Goal: Complete application form: Complete application form

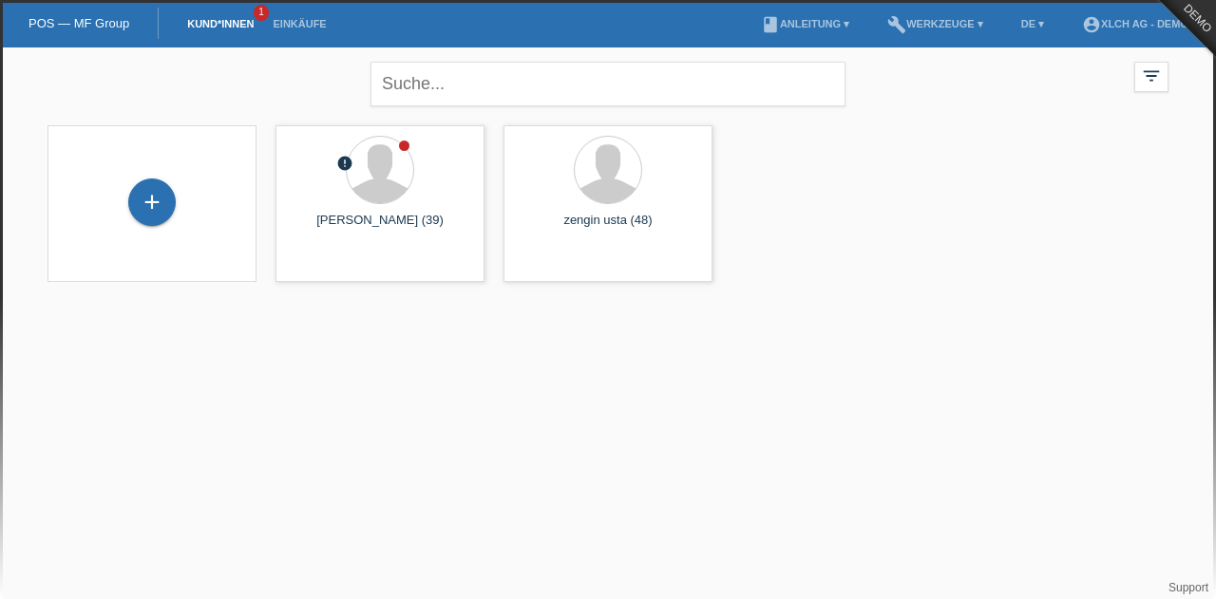
click at [956, 306] on html "POS — MF Group Kund*innen 1 Einkäufe menu account_circle XLCH AG - DEMO ▾ DE ▾" at bounding box center [608, 153] width 1216 height 306
click at [595, 75] on input "text" at bounding box center [607, 84] width 475 height 45
click at [723, 306] on html "POS — MF Group Kund*innen 1 Einkäufe menu account_circle XLCH AG - DEMO ▾ DE ▾" at bounding box center [608, 153] width 1216 height 306
click at [152, 206] on div "+" at bounding box center [151, 202] width 47 height 47
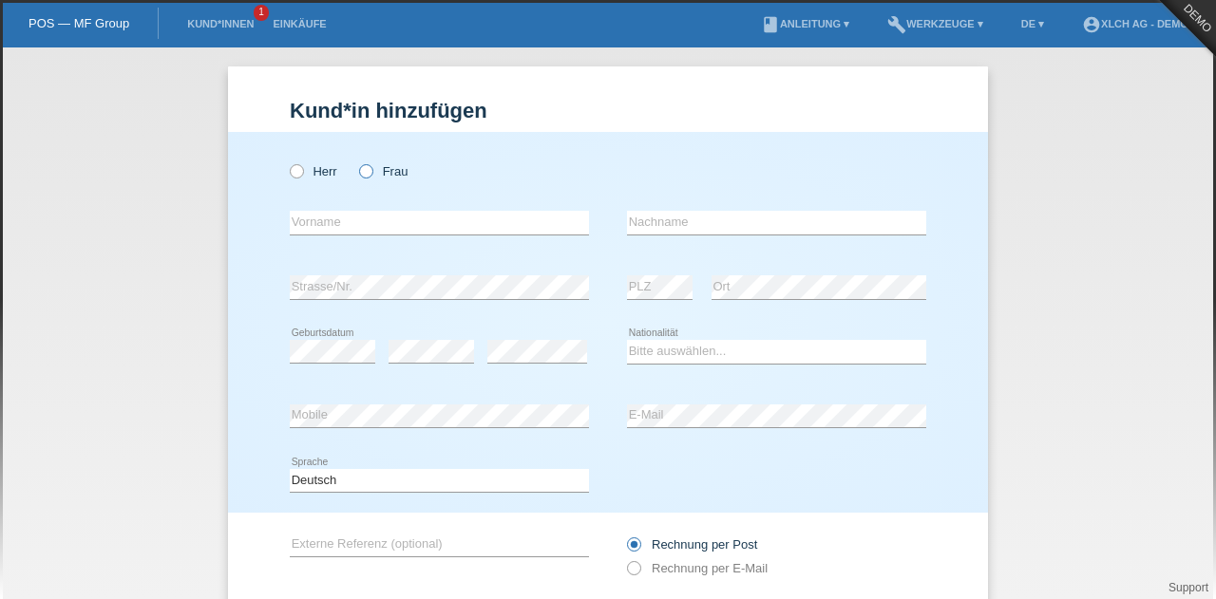
click at [356, 161] on icon at bounding box center [356, 161] width 0 height 0
click at [359, 168] on input "Frau" at bounding box center [365, 170] width 12 height 12
radio input "true"
click at [344, 217] on input "text" at bounding box center [439, 223] width 299 height 24
type input "Milla"
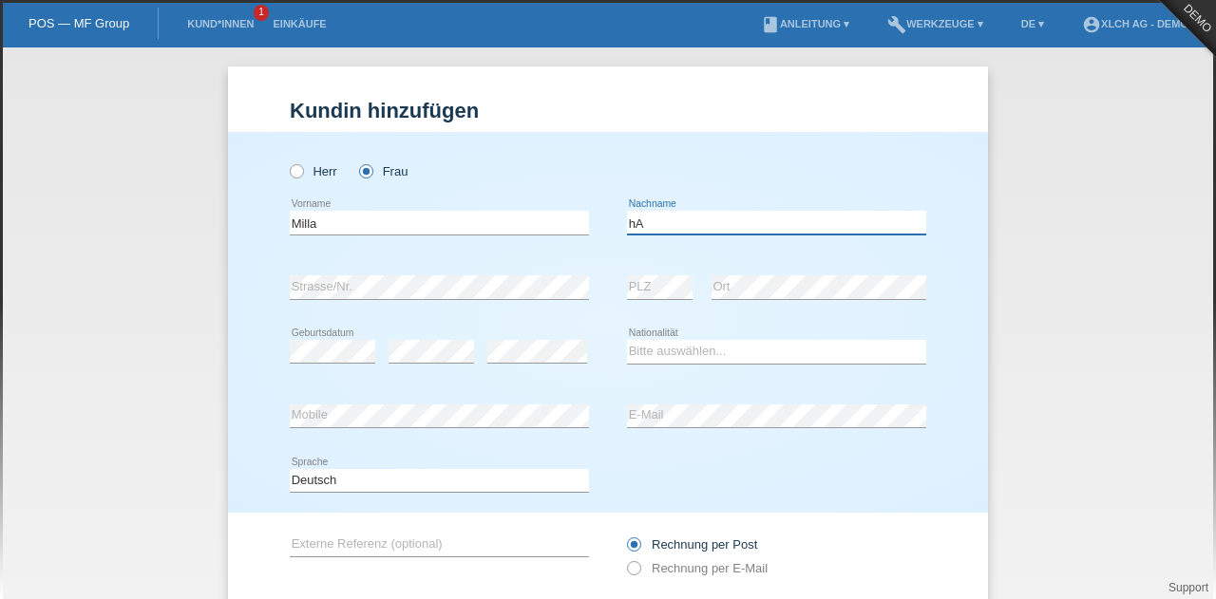
type input "h"
type input "Hausherr"
click at [685, 354] on select "Bitte auswählen... Schweiz Deutschland Liechtenstein Österreich ------------ Af…" at bounding box center [776, 351] width 299 height 23
select select "CH"
click at [627, 340] on select "Bitte auswählen... Schweiz Deutschland Liechtenstein Österreich ------------ Af…" at bounding box center [776, 351] width 299 height 23
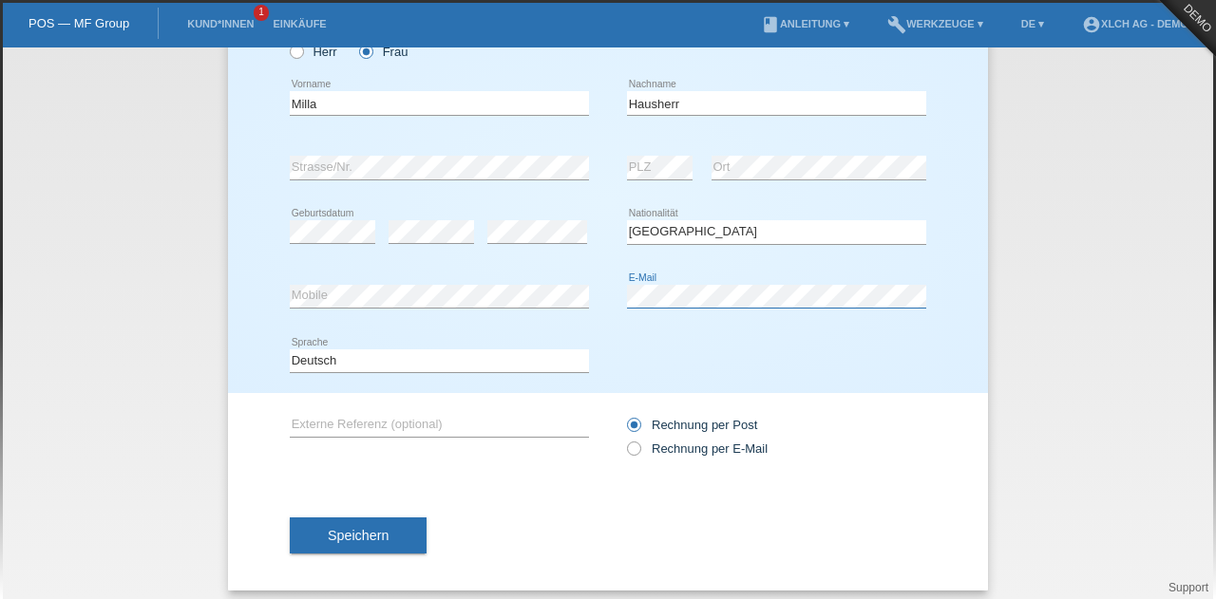
scroll to position [129, 0]
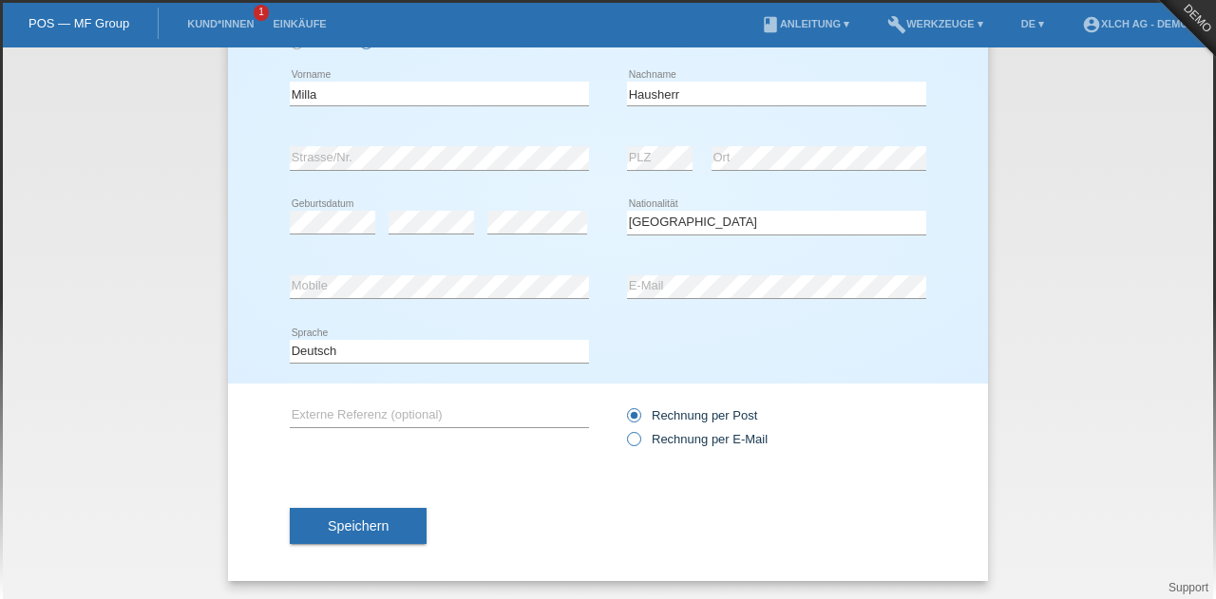
click at [624, 429] on icon at bounding box center [624, 429] width 0 height 0
click at [627, 445] on input "Rechnung per E-Mail" at bounding box center [633, 444] width 12 height 24
radio input "true"
click at [368, 531] on span "Speichern" at bounding box center [358, 526] width 61 height 15
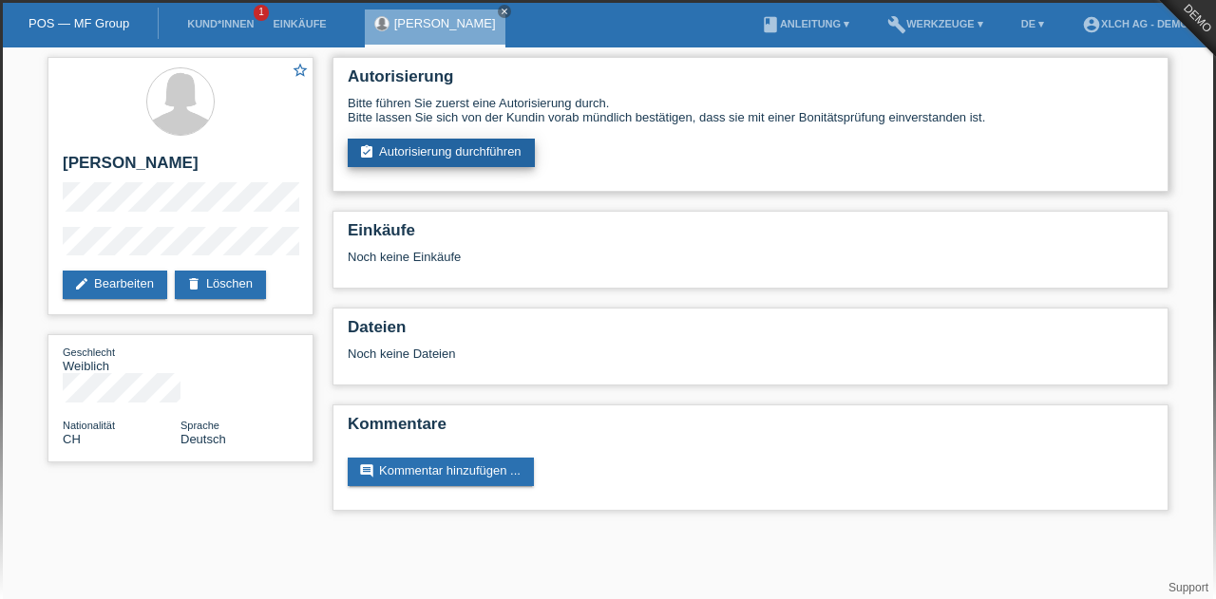
click at [439, 161] on link "assignment_turned_in Autorisierung durchführen" at bounding box center [441, 153] width 187 height 28
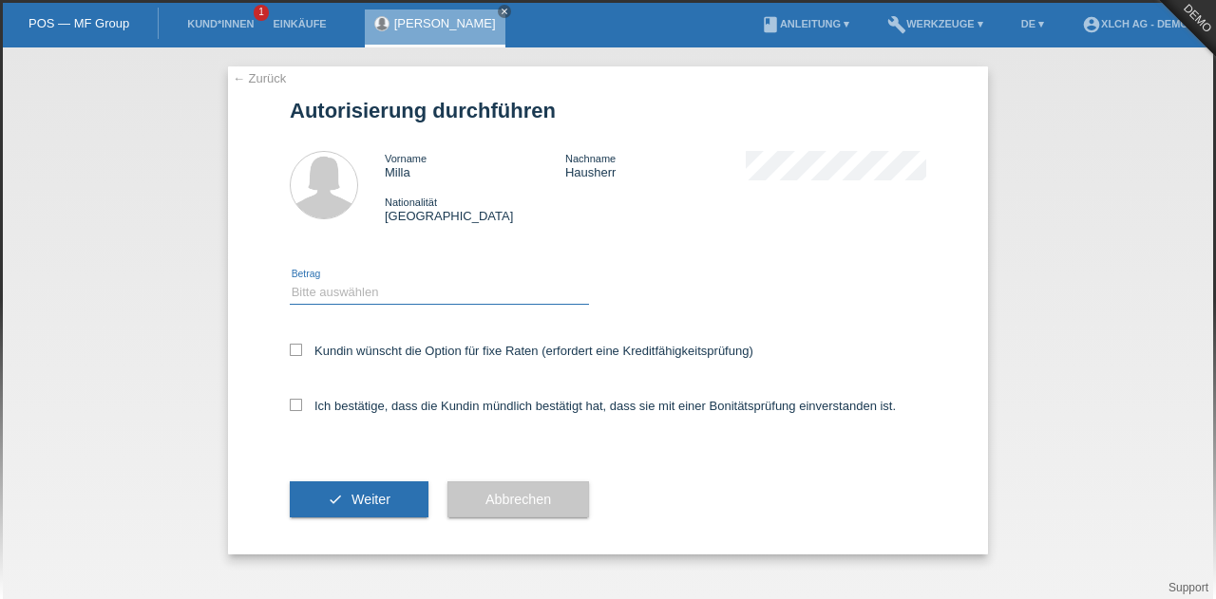
click at [343, 294] on select "Bitte auswählen CHF 1.00 - CHF 499.00 CHF 500.00 - CHF 1'999.00 CHF 2'000.00 - …" at bounding box center [439, 292] width 299 height 23
select select "2"
click at [290, 281] on select "Bitte auswählen CHF 1.00 - CHF 499.00 CHF 500.00 - CHF 1'999.00 CHF 2'000.00 - …" at bounding box center [439, 292] width 299 height 23
click at [298, 406] on icon at bounding box center [296, 405] width 12 height 12
click at [298, 406] on input "Ich bestätige, dass die Kundin mündlich bestätigt hat, dass sie mit einer Bonit…" at bounding box center [296, 405] width 12 height 12
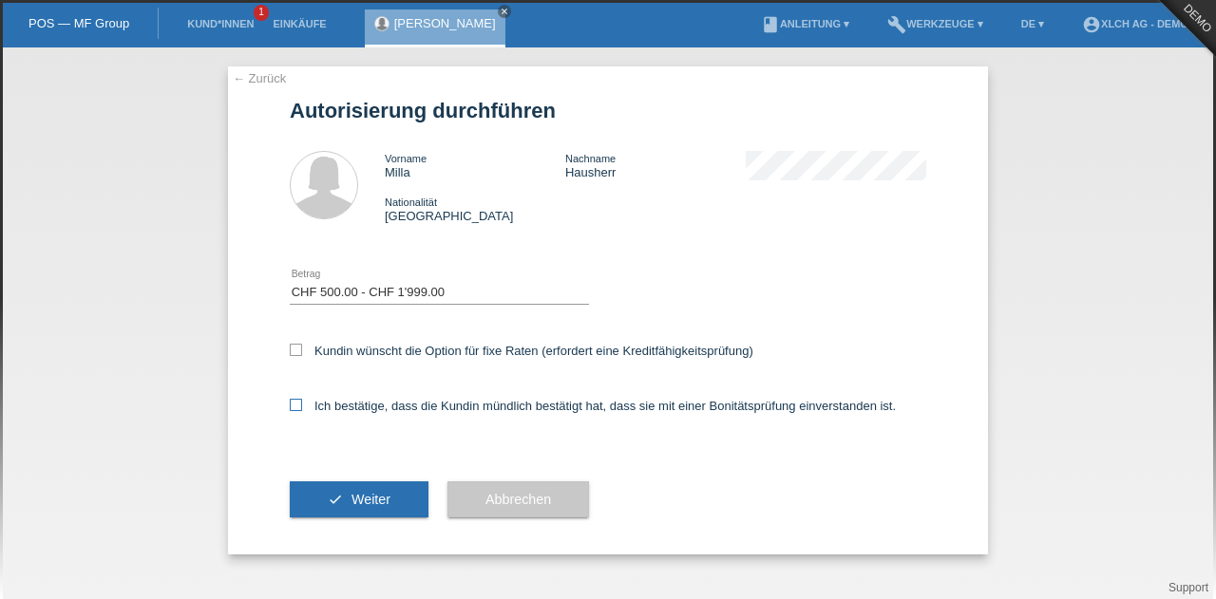
checkbox input "true"
click at [371, 501] on span "Weiter" at bounding box center [370, 499] width 39 height 15
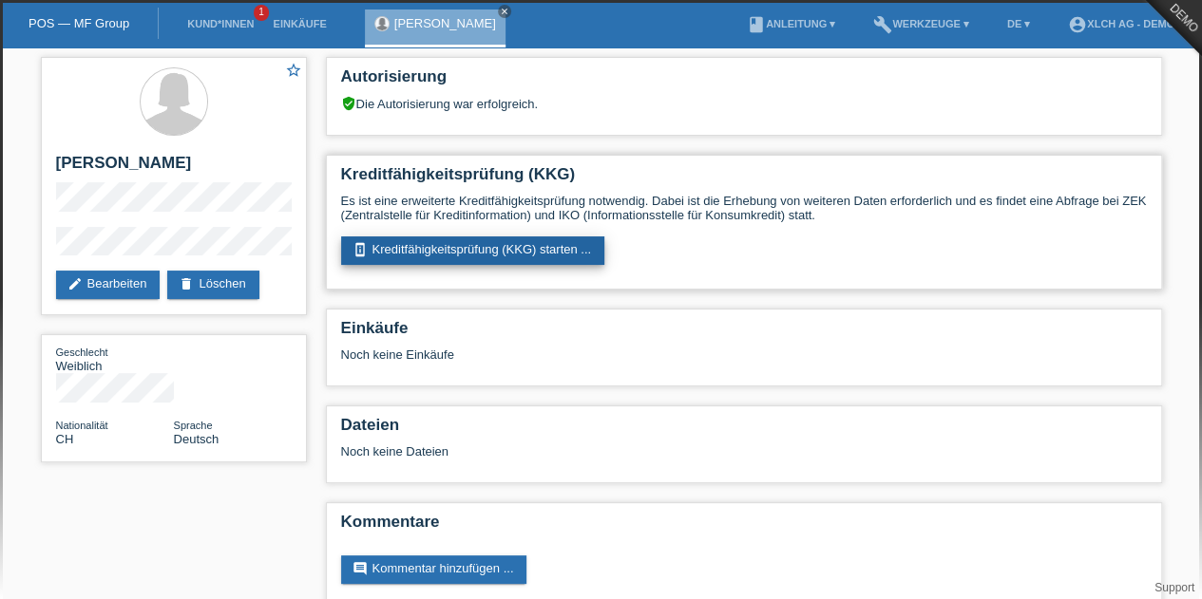
click at [496, 248] on link "perm_device_information Kreditfähigkeitsprüfung (KKG) starten ..." at bounding box center [473, 251] width 264 height 28
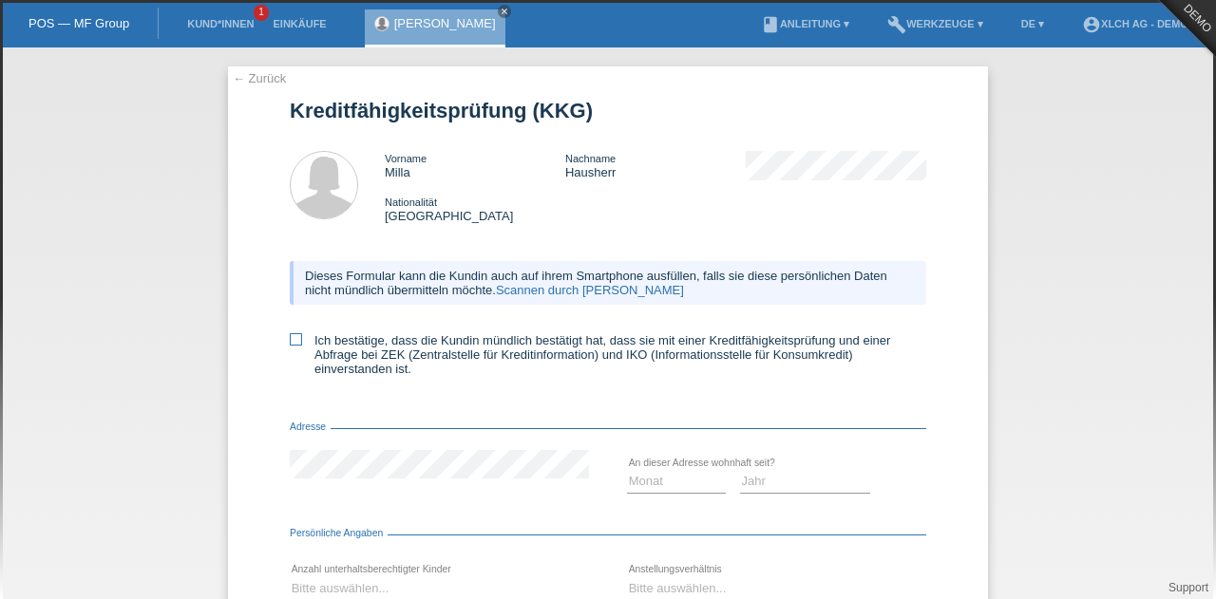
click at [290, 337] on icon at bounding box center [296, 339] width 12 height 12
click at [290, 337] on input "Ich bestätige, dass die Kundin mündlich bestätigt hat, dass sie mit einer Kredi…" at bounding box center [296, 339] width 12 height 12
checkbox input "true"
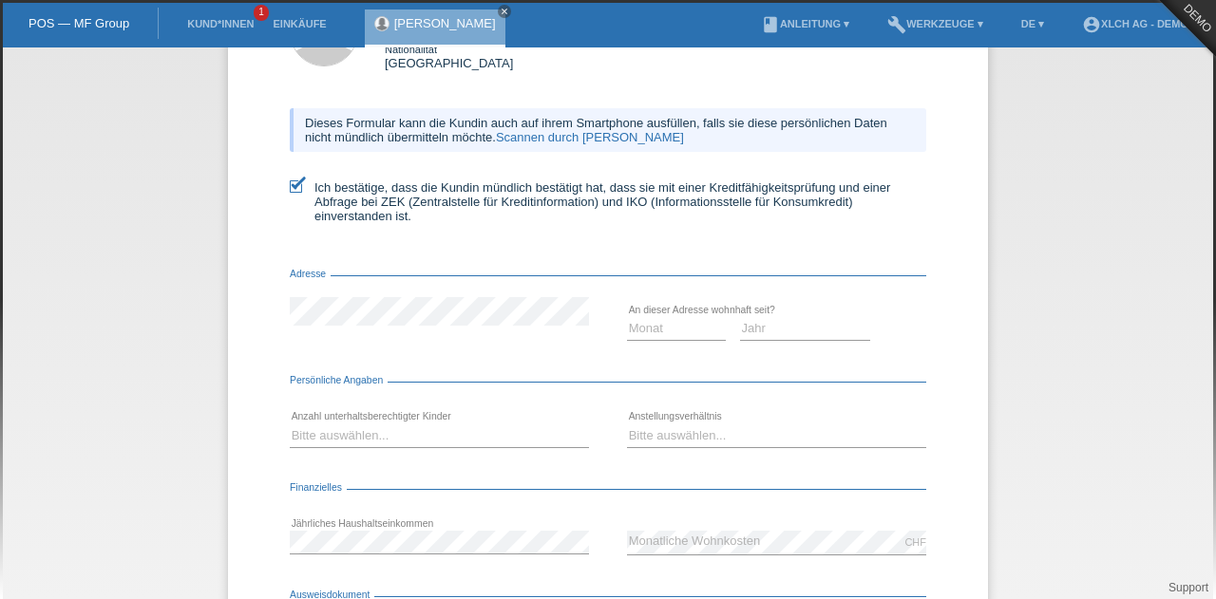
scroll to position [154, 0]
click at [652, 330] on select "Monat 01 02 03 04 05 06 07 08 09 10" at bounding box center [676, 327] width 99 height 23
select select "08"
click at [627, 318] on select "Monat 01 02 03 04 05 06 07 08 09 10" at bounding box center [676, 327] width 99 height 23
click at [790, 339] on select "Jahr 2025 2024 2023 2022 2021 2020 2019 2018 2017 2016 2015 2014 2013 2012 2011…" at bounding box center [805, 327] width 131 height 23
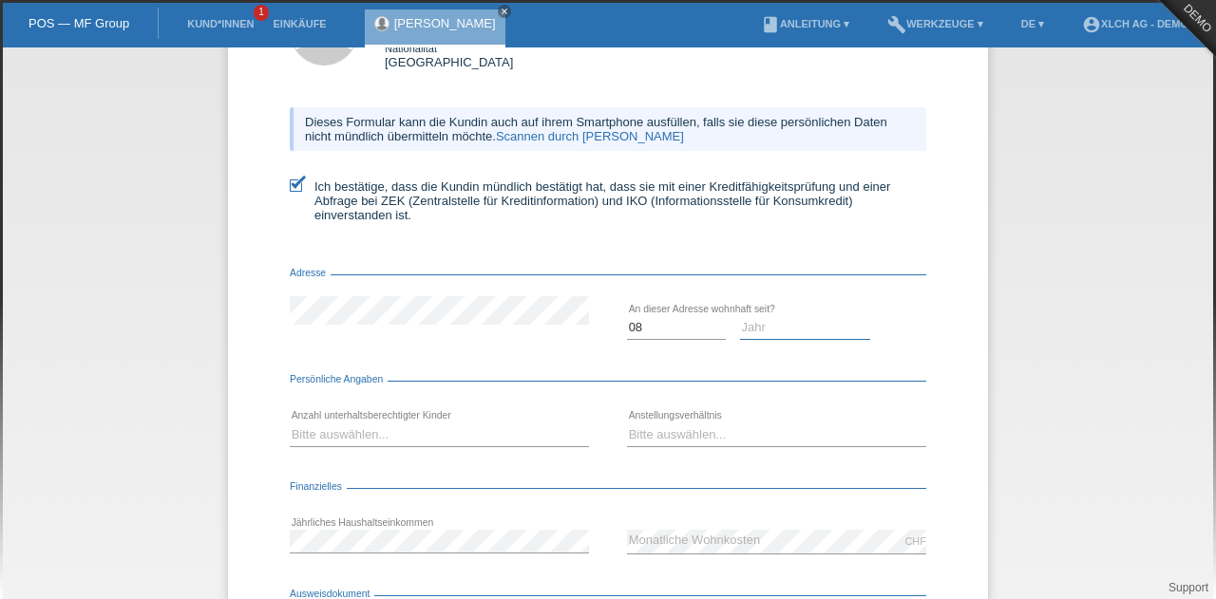
select select "2012"
click at [740, 318] on select "Jahr 2025 2024 2023 2022 2021 2020 2019 2018 2017 2016 2015 2014 2013 2012 2011…" at bounding box center [805, 327] width 131 height 23
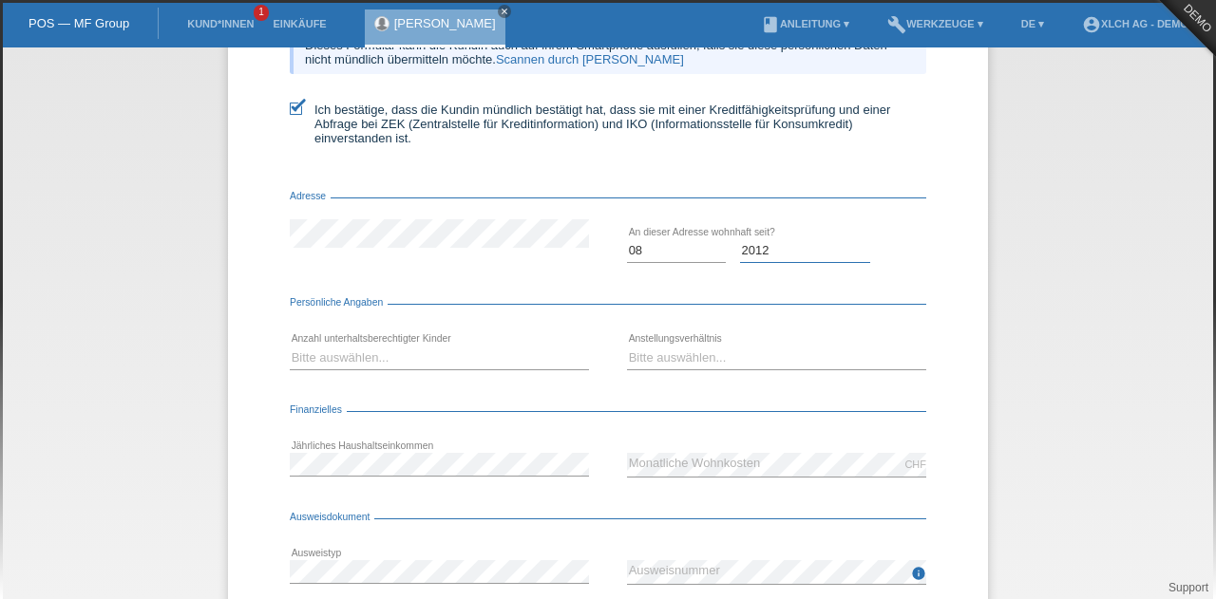
scroll to position [232, 0]
click at [333, 354] on select "Bitte auswählen... 0 1 2 3 4 5 6 7 8 9" at bounding box center [439, 356] width 299 height 23
select select "1"
click at [290, 347] on select "Bitte auswählen... 0 1 2 3 4 5 6 7 8 9" at bounding box center [439, 356] width 299 height 23
click at [676, 364] on select "Bitte auswählen... Unbefristet Befristet Lehrling/Student Pensioniert Nicht arb…" at bounding box center [776, 356] width 299 height 23
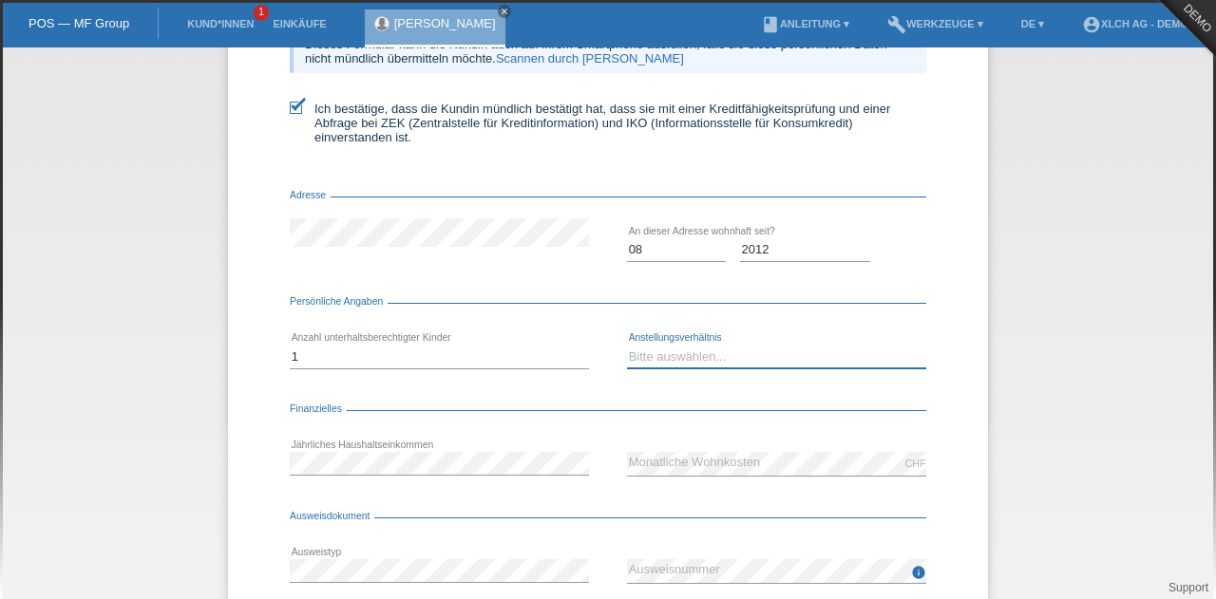
scroll to position [0, 0]
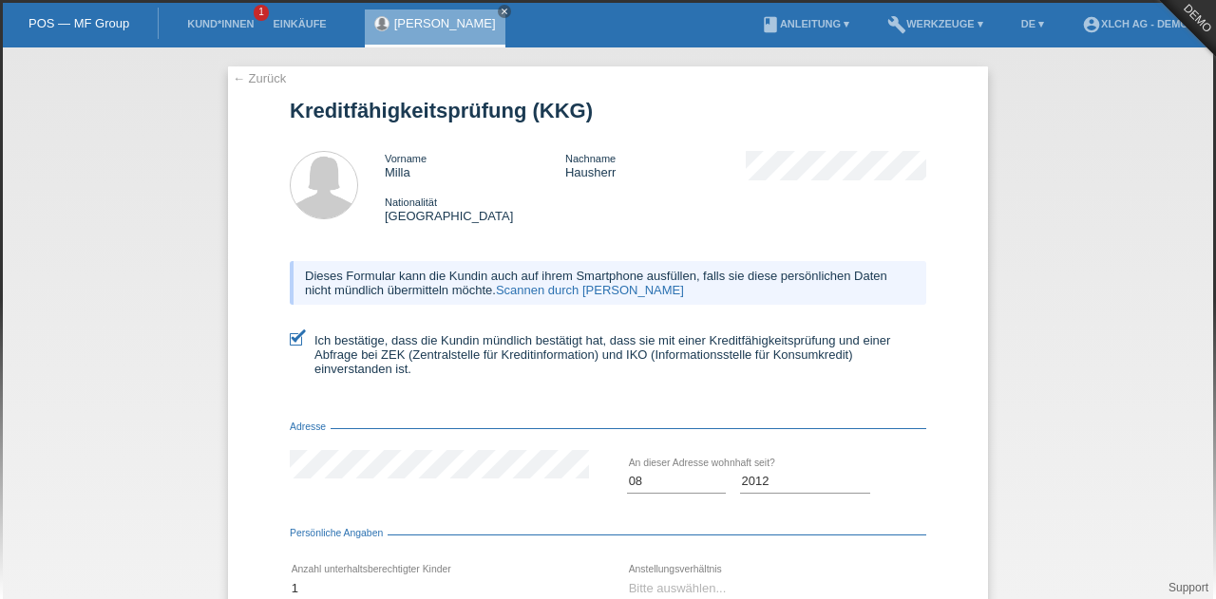
click at [583, 288] on link "Scannen durch Kundin" at bounding box center [590, 290] width 188 height 14
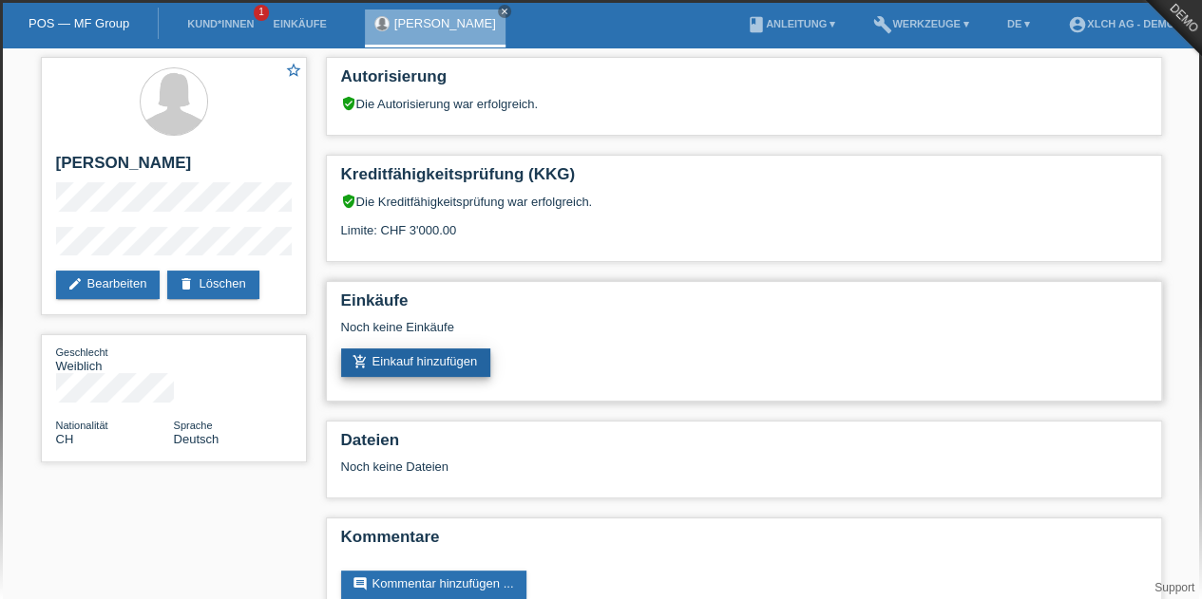
click at [403, 364] on link "add_shopping_cart Einkauf hinzufügen" at bounding box center [416, 363] width 150 height 28
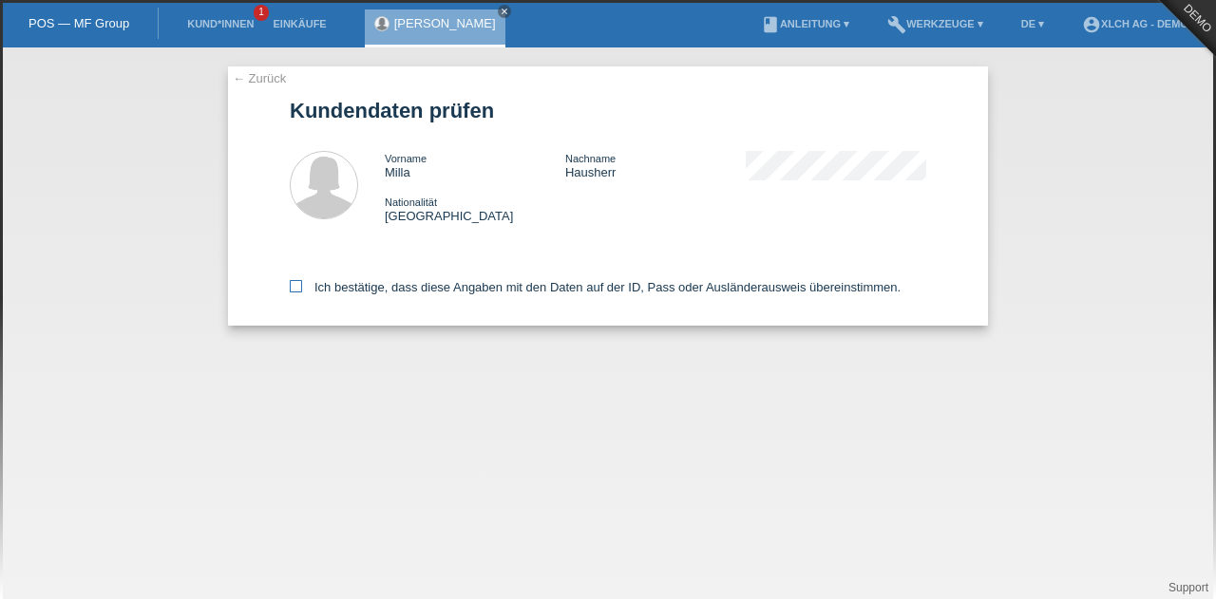
click at [293, 281] on icon at bounding box center [296, 286] width 12 height 12
click at [293, 281] on input "Ich bestätige, dass diese Angaben mit den Daten auf der ID, Pass oder Ausländer…" at bounding box center [296, 286] width 12 height 12
checkbox input "true"
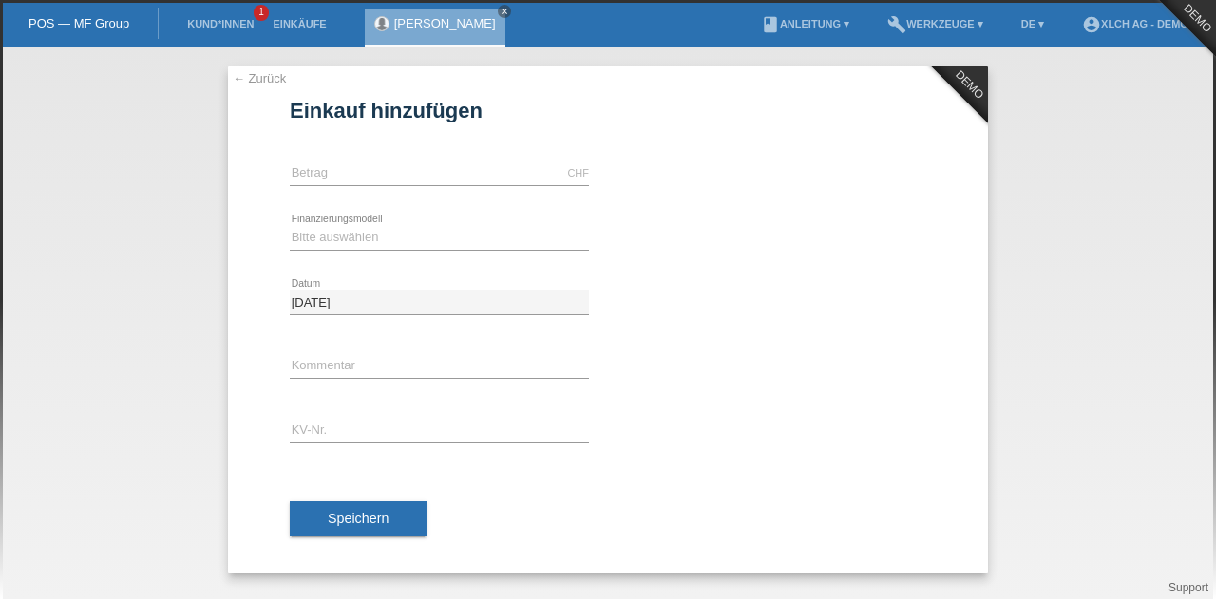
click at [405, 155] on div "CHF error [GEOGRAPHIC_DATA]" at bounding box center [439, 174] width 299 height 65
click at [410, 170] on input "text" at bounding box center [439, 173] width 299 height 24
type input "1000.00"
click at [343, 238] on select "Bitte auswählen Kauf auf Rechnung mit Teilzahlungsoption Fixe Raten - Zinsübern…" at bounding box center [439, 237] width 299 height 23
select select "108"
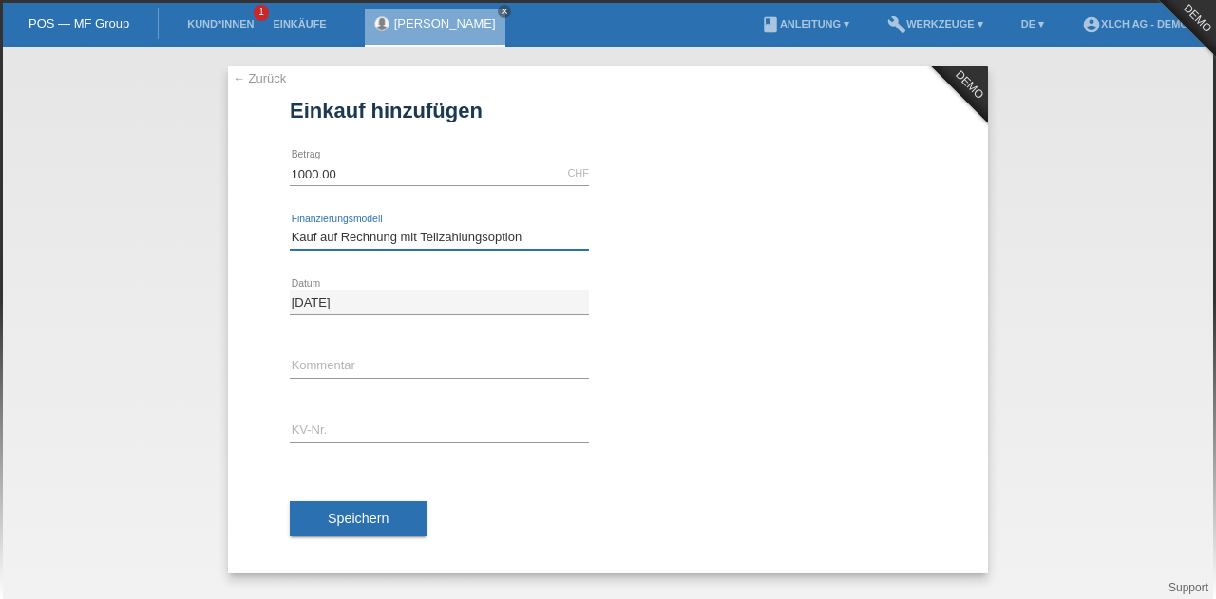
click at [290, 226] on select "Bitte auswählen Kauf auf Rechnung mit Teilzahlungsoption Fixe Raten - Zinsübern…" at bounding box center [439, 237] width 299 height 23
click at [334, 431] on input "text" at bounding box center [439, 432] width 299 height 24
type input "test"
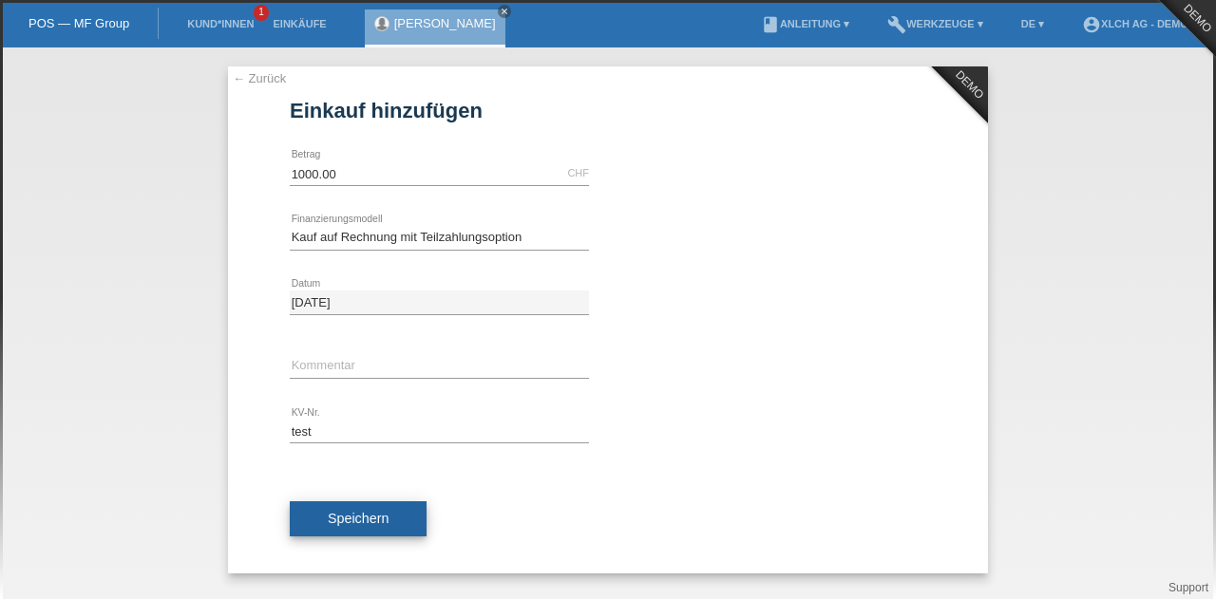
click at [347, 511] on span "Speichern" at bounding box center [358, 518] width 61 height 15
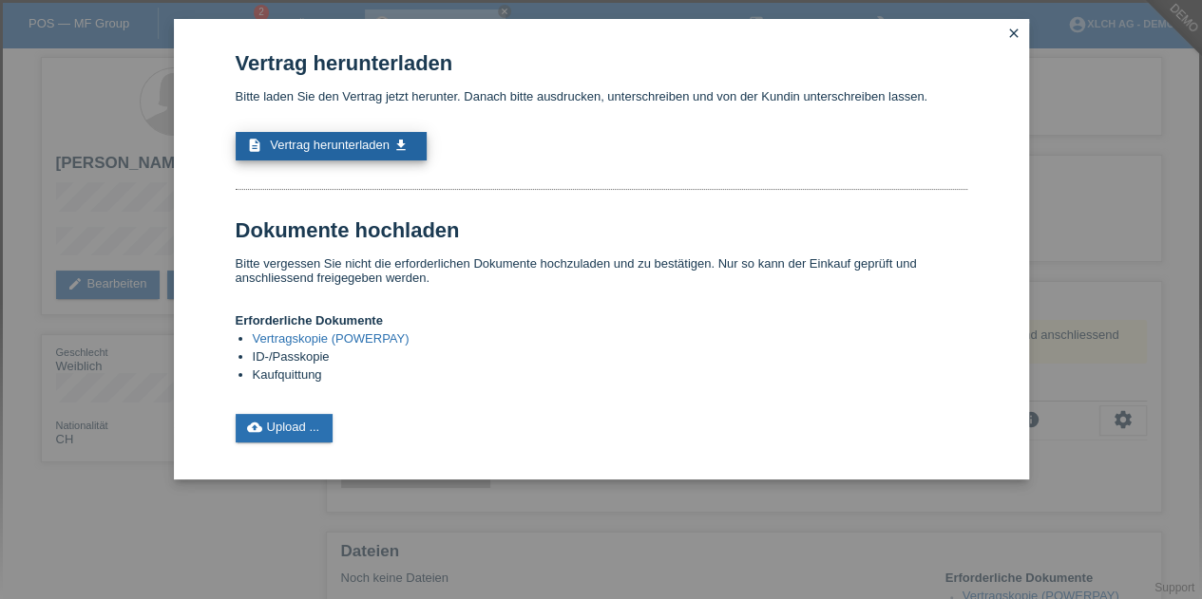
click at [358, 149] on span "Vertrag herunterladen" at bounding box center [330, 145] width 120 height 14
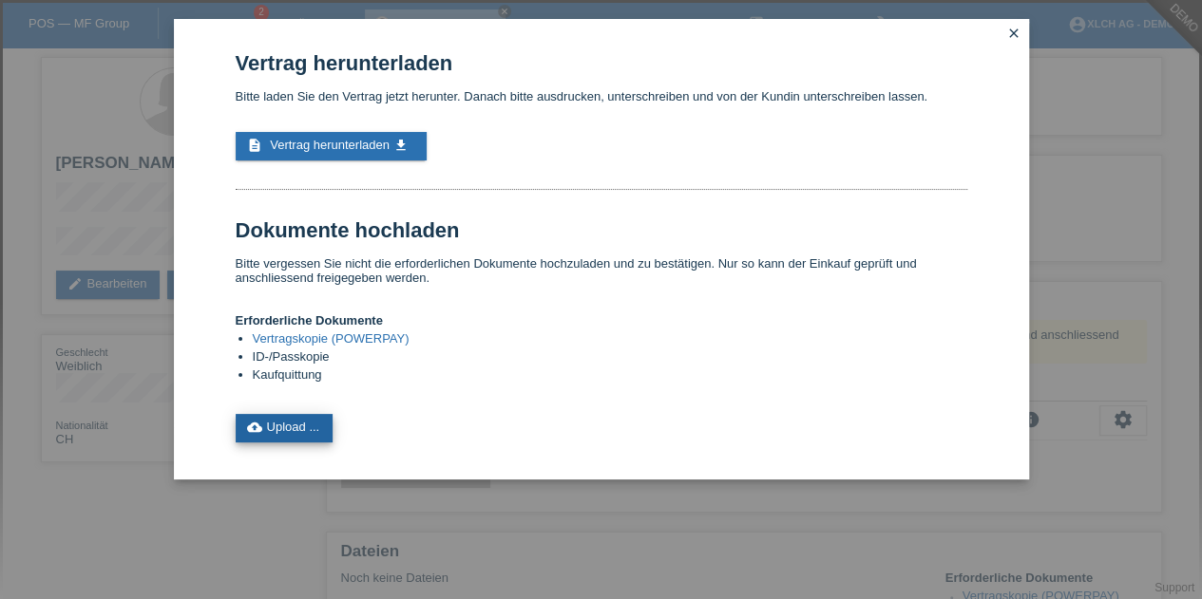
click at [281, 427] on link "cloud_upload Upload ..." at bounding box center [285, 428] width 98 height 28
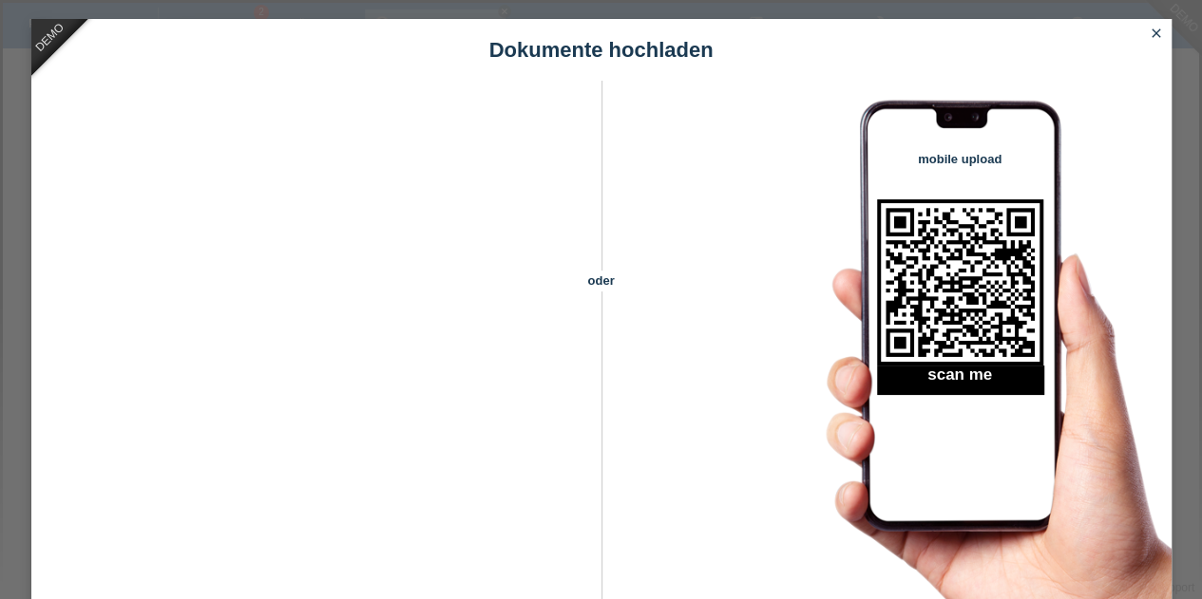
click at [1146, 36] on link "close" at bounding box center [1156, 35] width 25 height 22
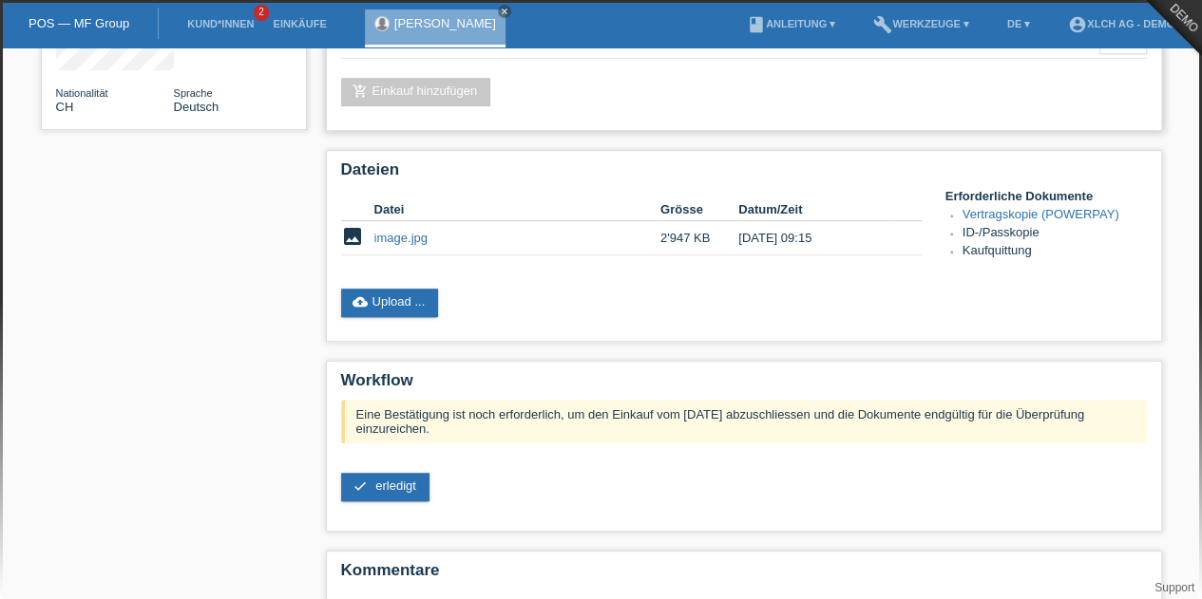
scroll to position [408, 0]
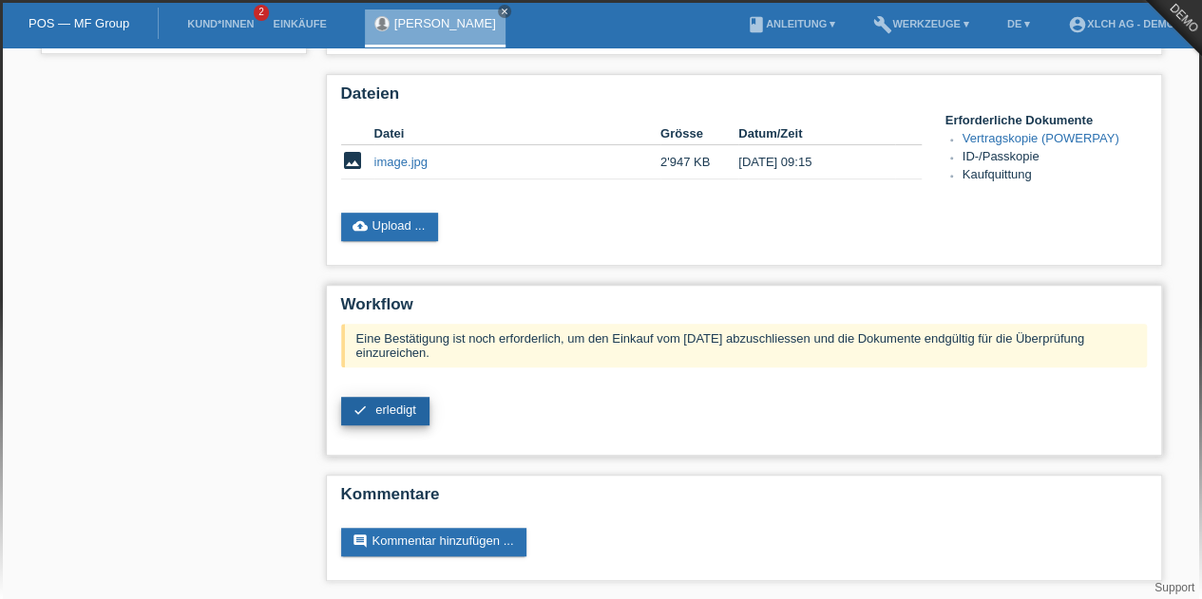
click at [396, 405] on span "erledigt" at bounding box center [395, 410] width 41 height 14
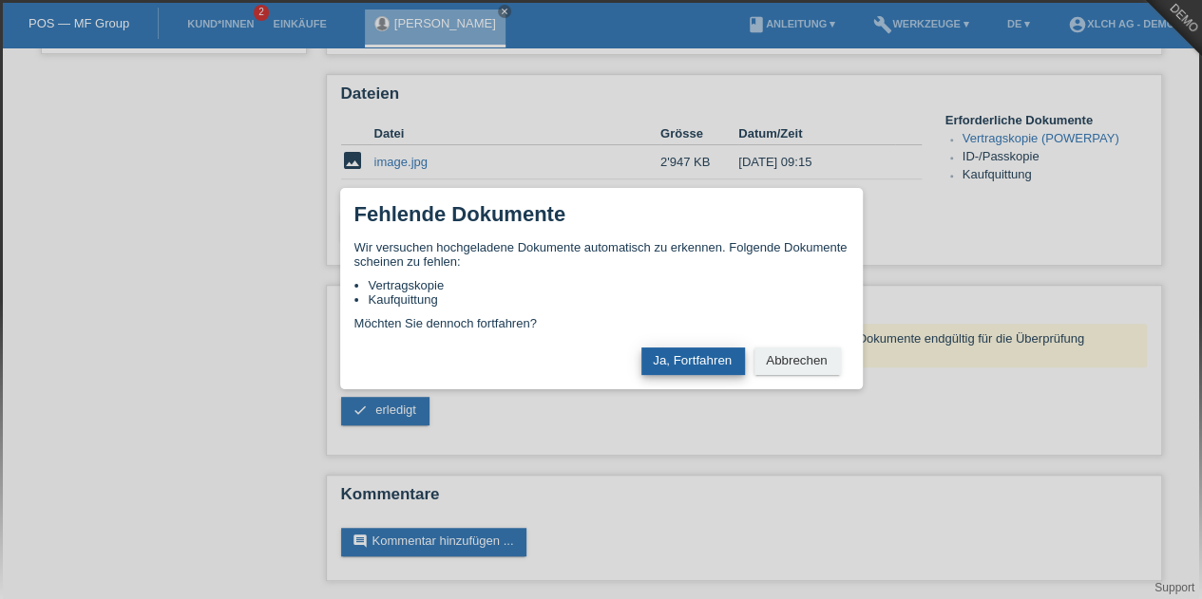
click at [691, 364] on button "Ja, Fortfahren" at bounding box center [693, 362] width 104 height 28
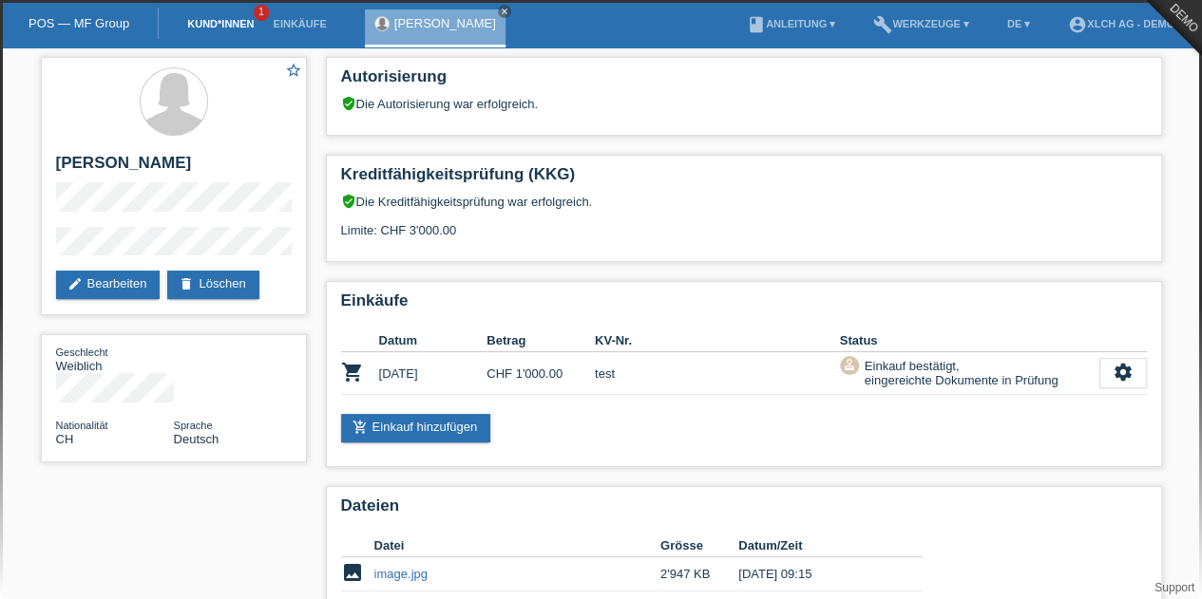
click at [218, 25] on link "Kund*innen" at bounding box center [220, 23] width 85 height 11
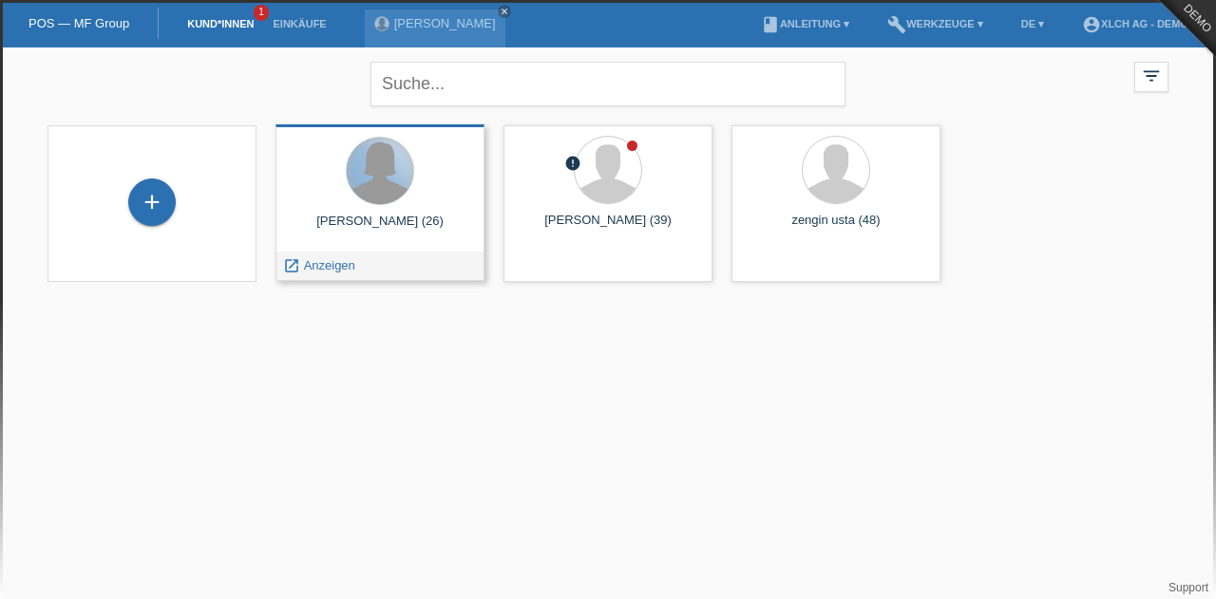
click at [365, 178] on div at bounding box center [380, 171] width 66 height 66
click at [298, 254] on div "launch Anzeigen" at bounding box center [318, 266] width 85 height 28
click at [294, 254] on div "launch Anzeigen" at bounding box center [318, 266] width 85 height 28
click at [285, 257] on icon "launch" at bounding box center [291, 265] width 17 height 17
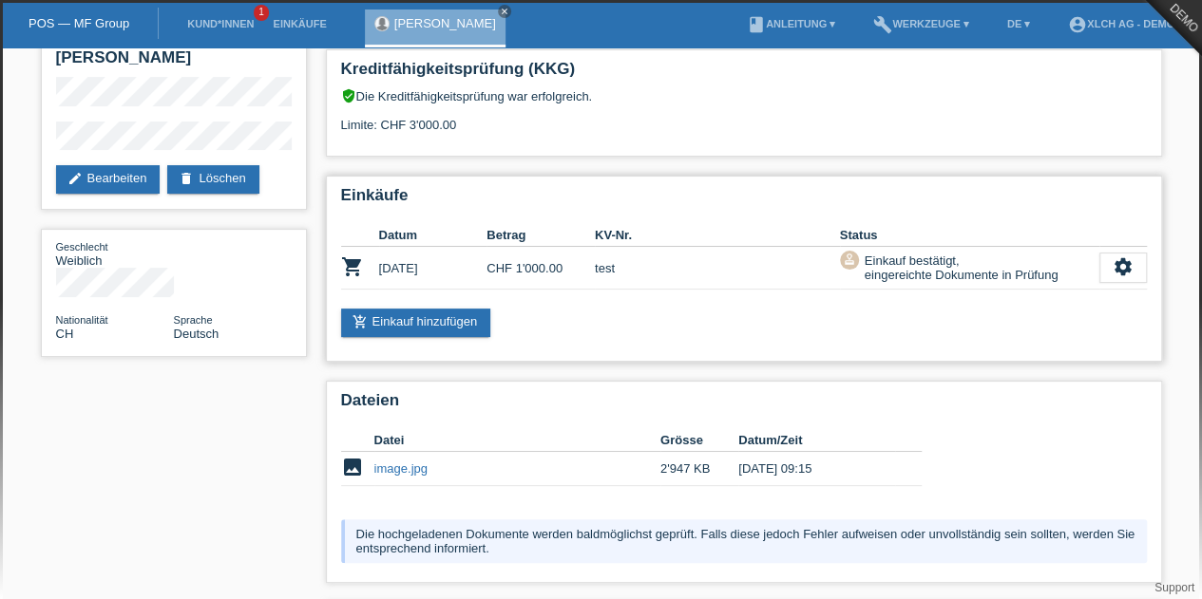
scroll to position [234, 0]
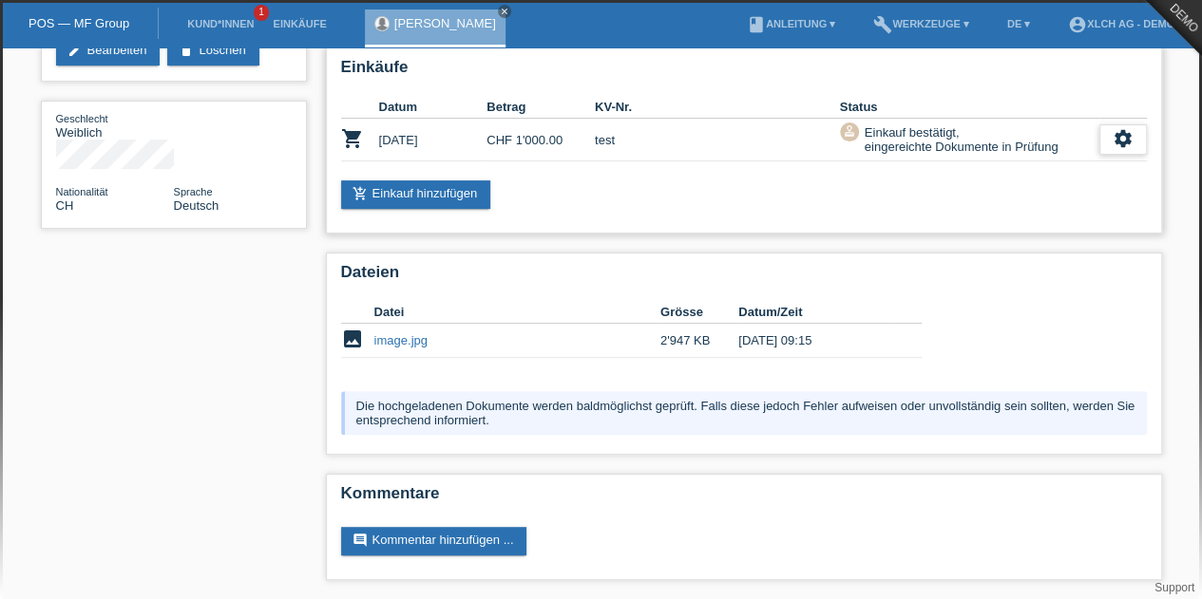
click at [1117, 153] on div "settings" at bounding box center [1122, 139] width 47 height 30
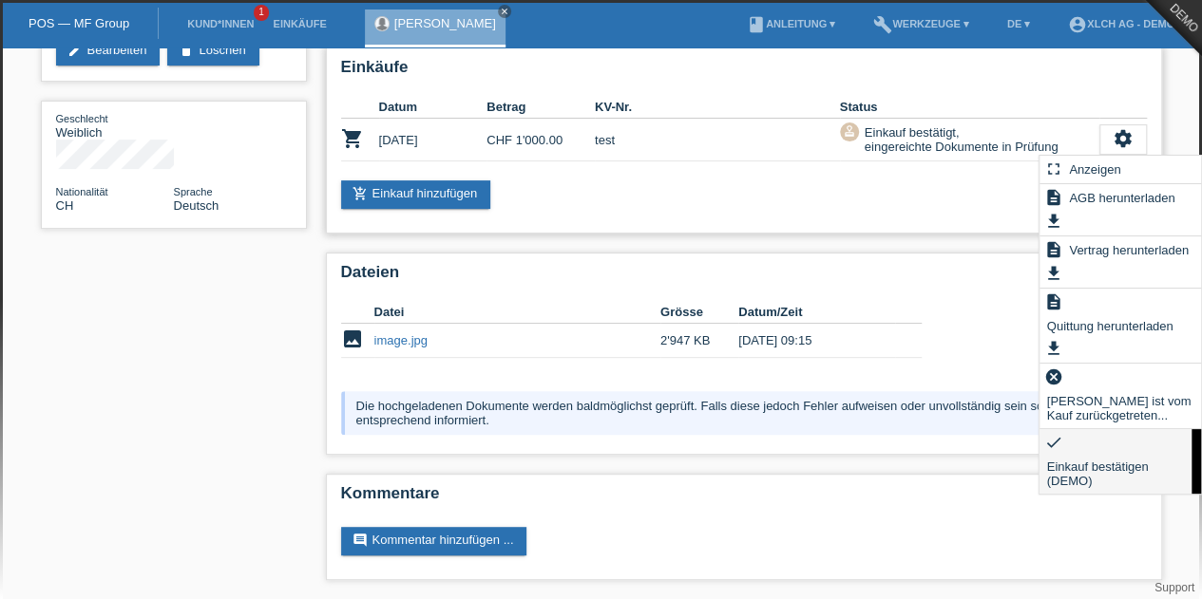
click at [1095, 472] on span "Einkauf bestätigen (DEMO)" at bounding box center [1115, 473] width 143 height 37
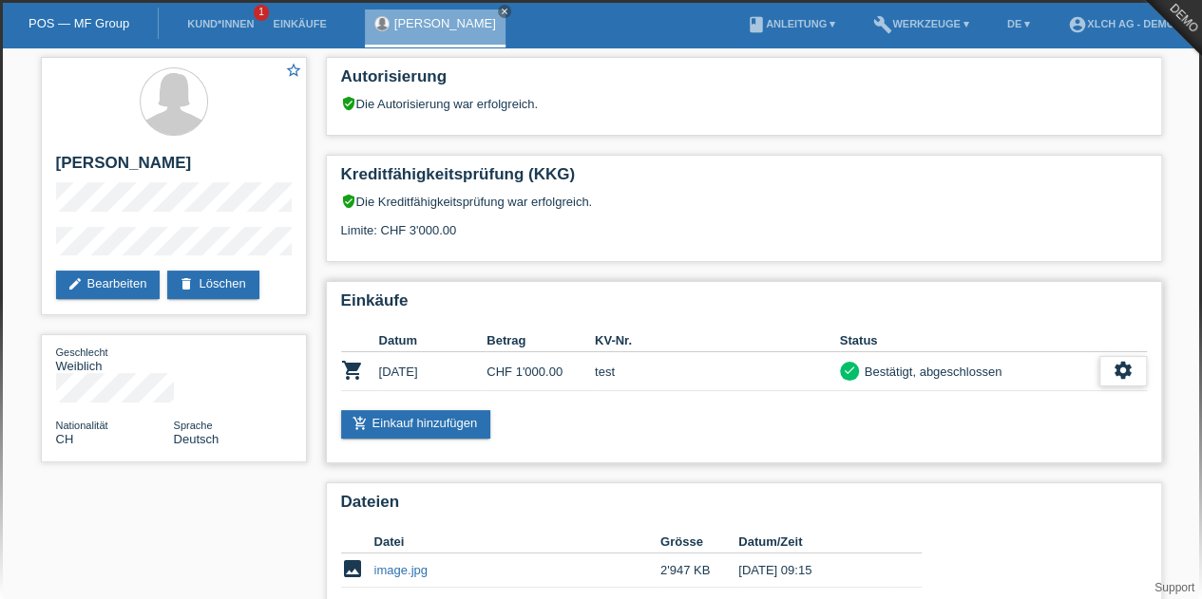
click at [1127, 371] on icon "settings" at bounding box center [1122, 370] width 21 height 21
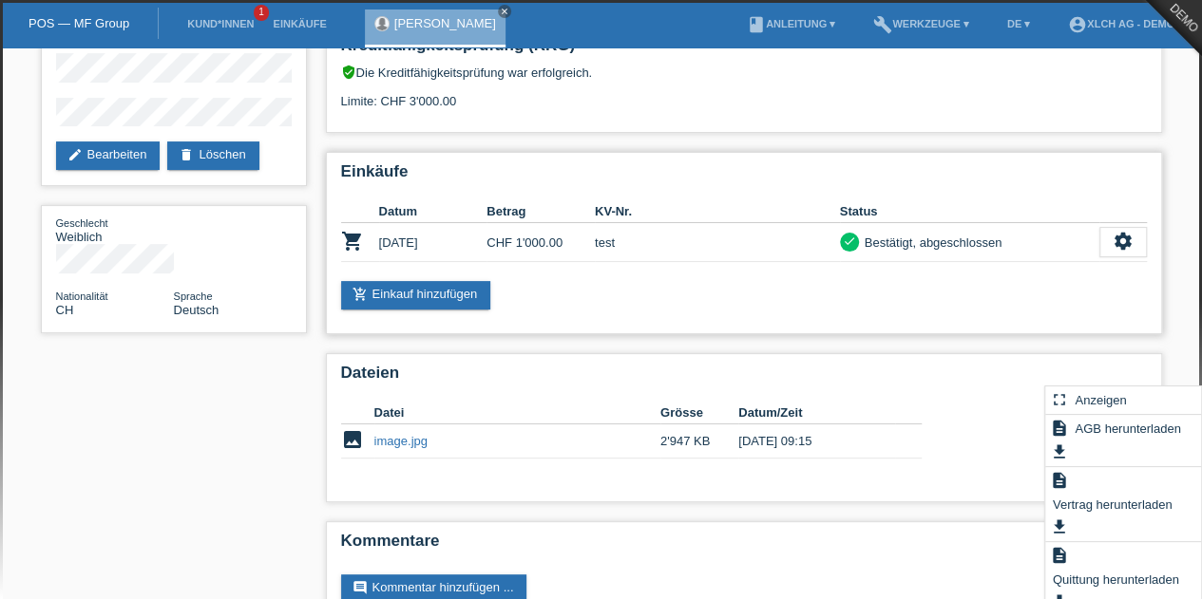
scroll to position [142, 0]
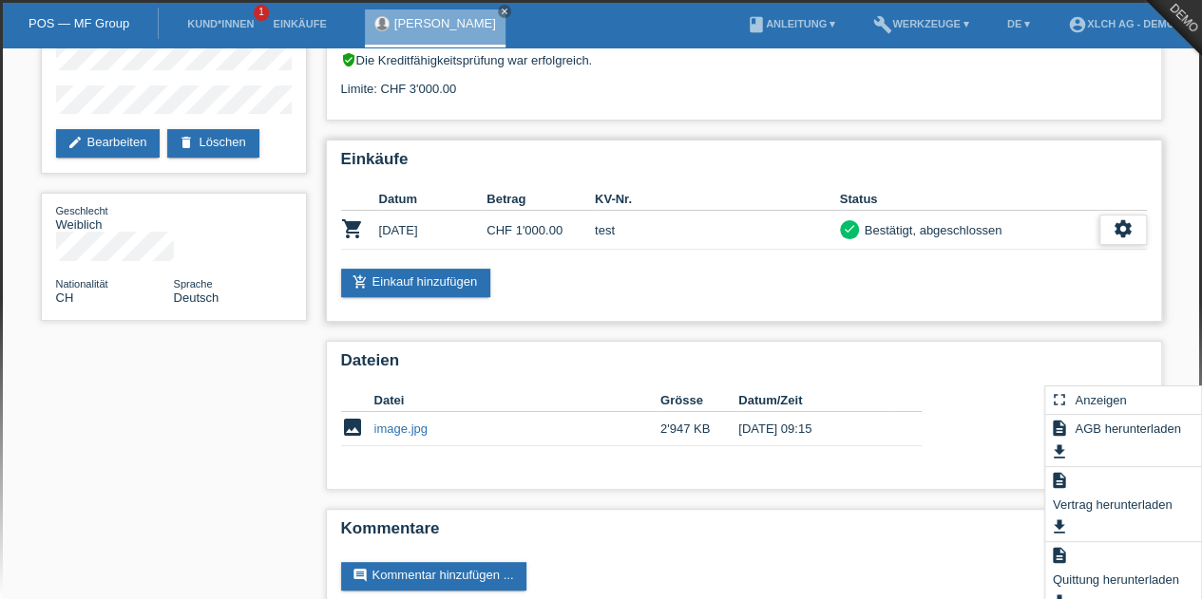
click at [1122, 223] on icon "settings" at bounding box center [1122, 228] width 21 height 21
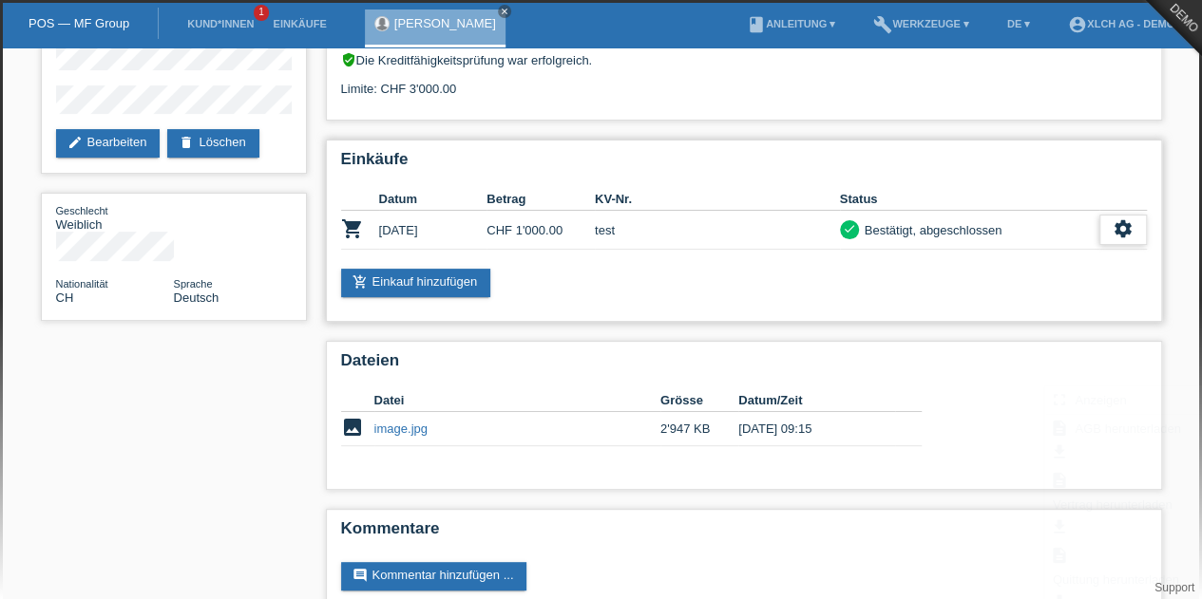
click at [1122, 223] on icon "settings" at bounding box center [1122, 228] width 21 height 21
click at [1117, 224] on icon "settings" at bounding box center [1122, 228] width 21 height 21
click at [1119, 208] on th at bounding box center [1122, 199] width 47 height 23
click at [1120, 222] on icon "settings" at bounding box center [1122, 228] width 21 height 21
click at [1115, 228] on icon "settings" at bounding box center [1122, 228] width 21 height 21
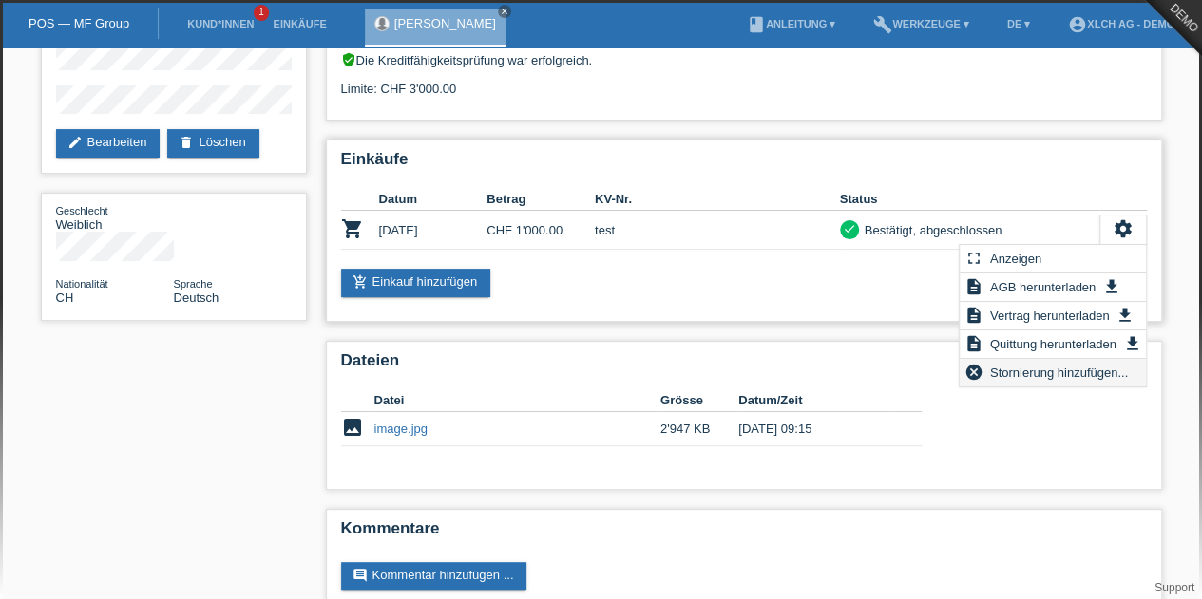
click at [1033, 378] on span "Stornierung hinzufügen..." at bounding box center [1058, 372] width 143 height 23
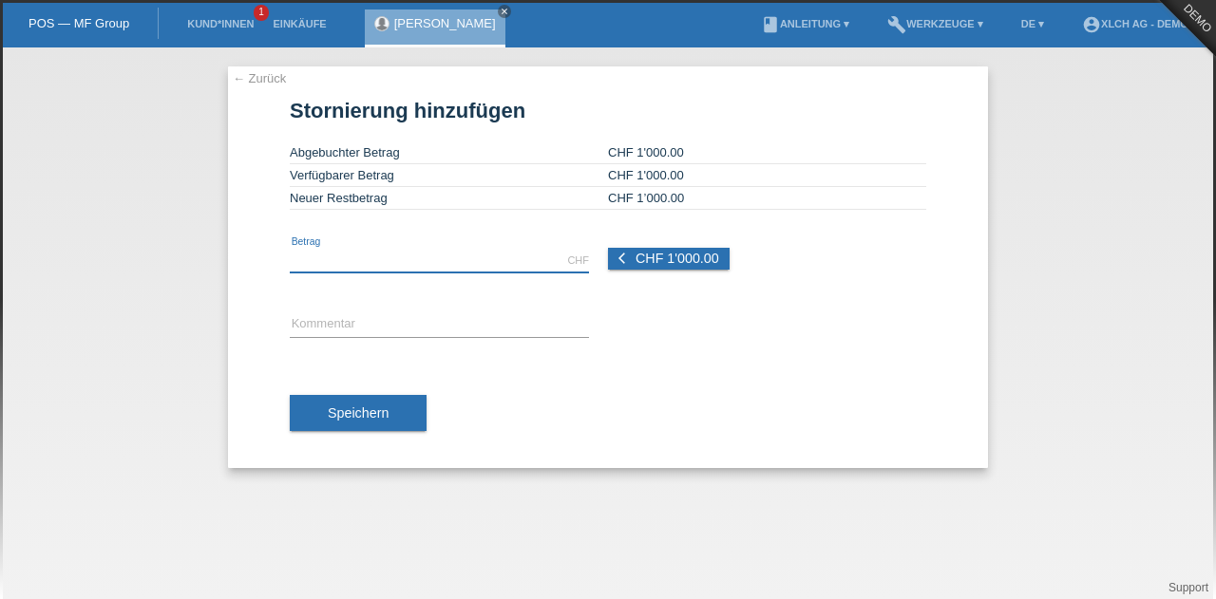
click at [452, 254] on input "text" at bounding box center [439, 261] width 299 height 24
click at [663, 266] on button "arrow_back_ios CHF 1'000.00" at bounding box center [669, 259] width 122 height 22
type input "1000.00"
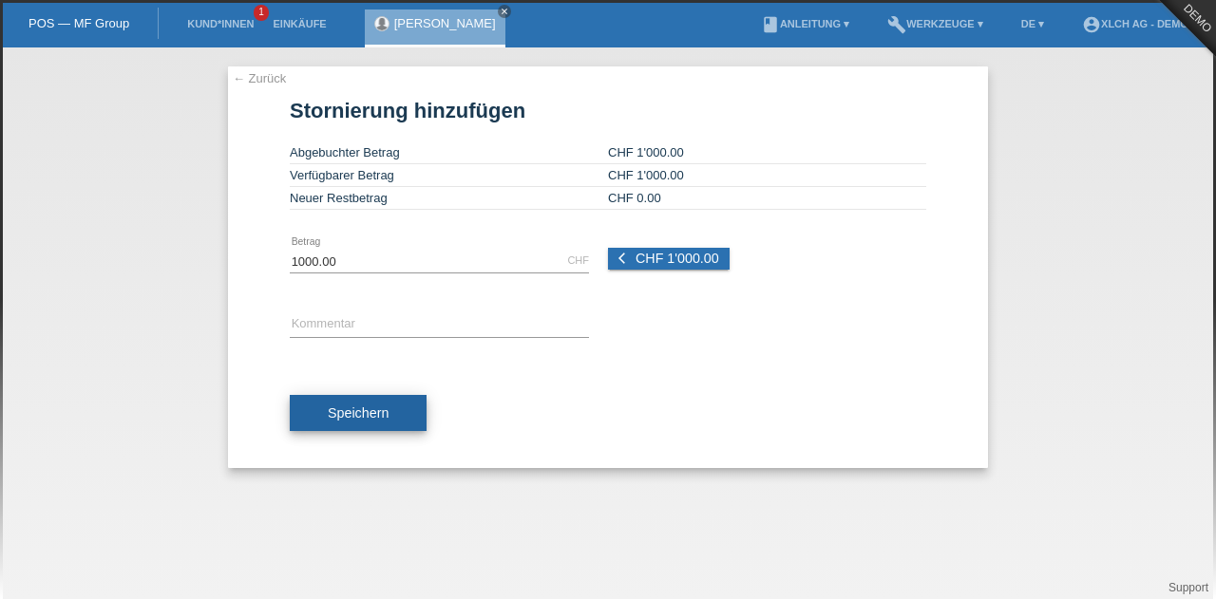
click at [350, 407] on span "Speichern" at bounding box center [358, 413] width 61 height 15
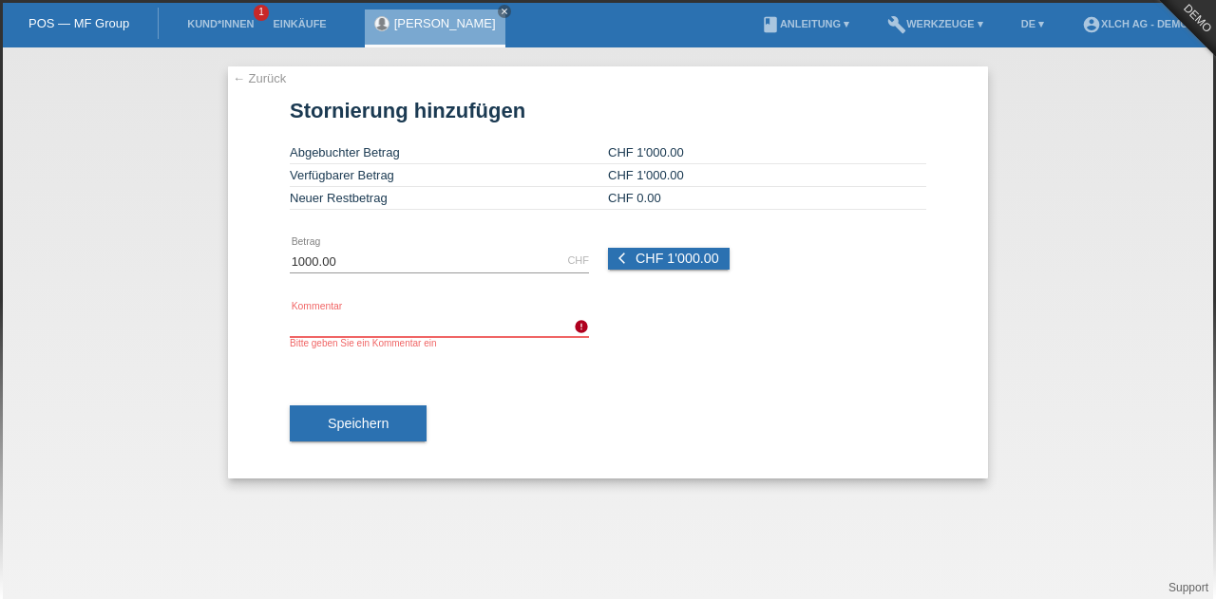
click at [344, 319] on input "text" at bounding box center [439, 325] width 299 height 24
type input "test"
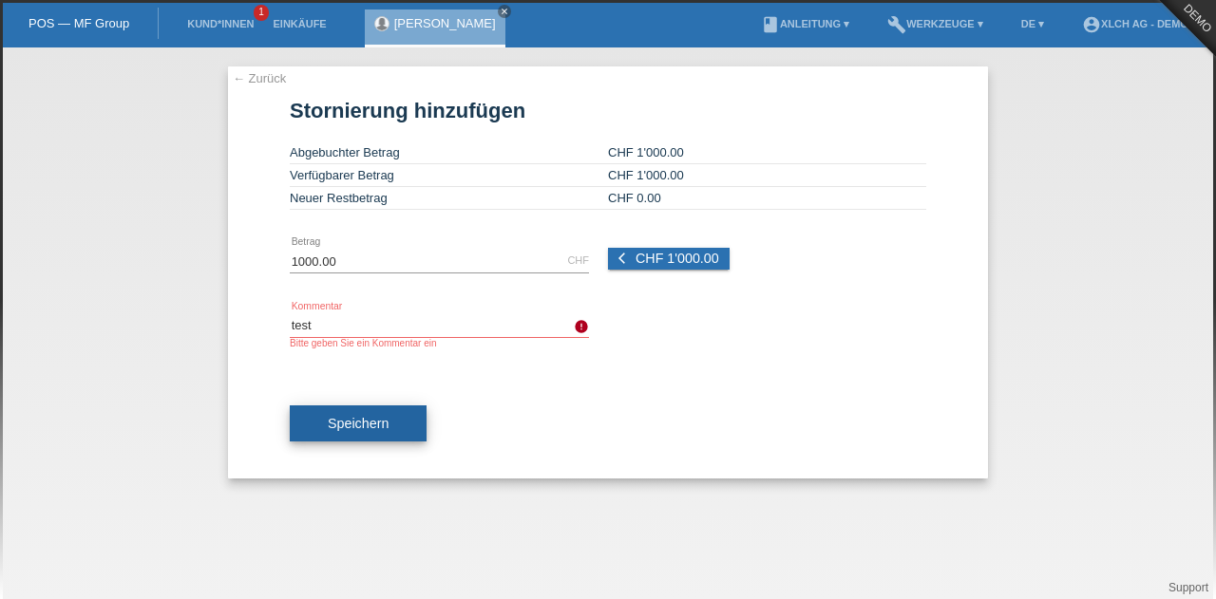
click at [344, 421] on span "Speichern" at bounding box center [358, 423] width 61 height 15
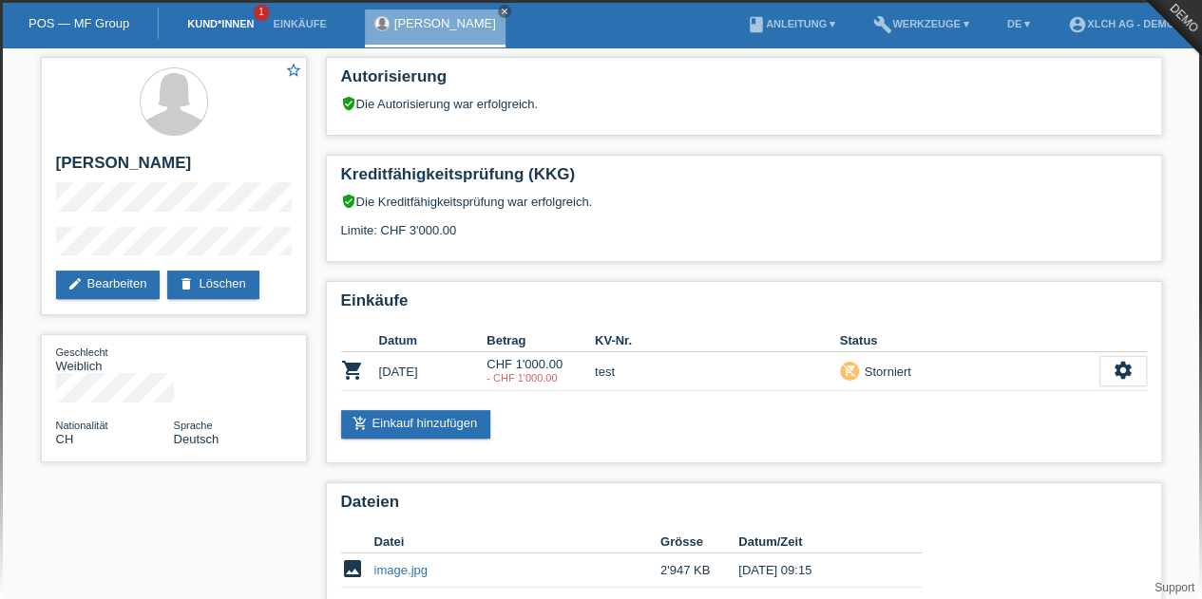
click at [226, 23] on link "Kund*innen" at bounding box center [220, 23] width 85 height 11
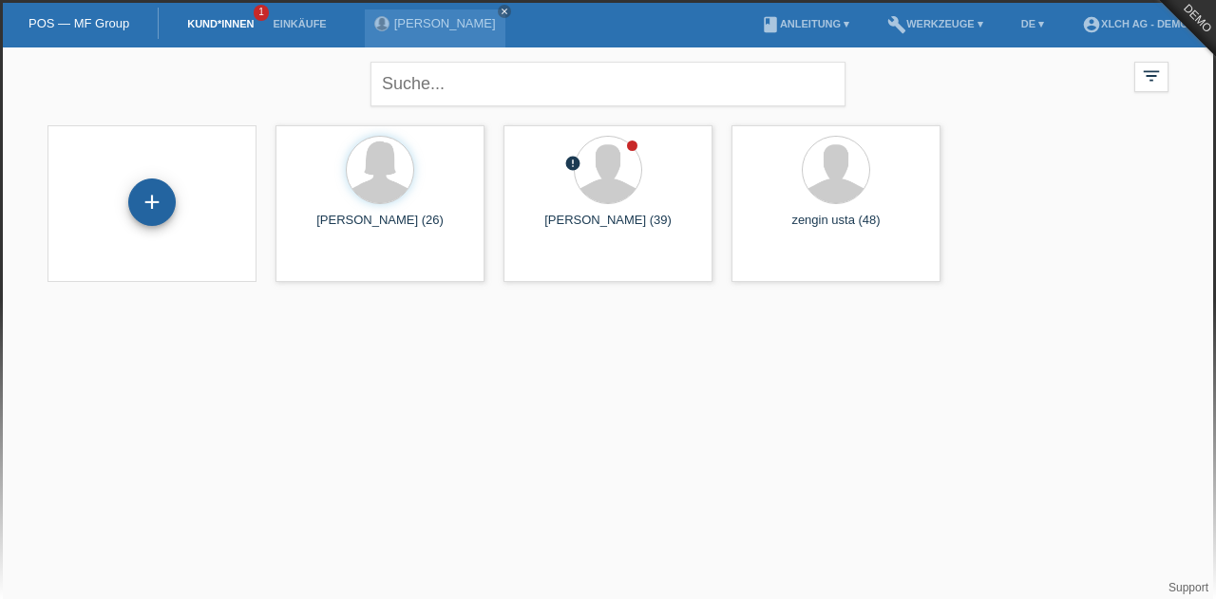
click at [156, 205] on div "+" at bounding box center [151, 202] width 47 height 47
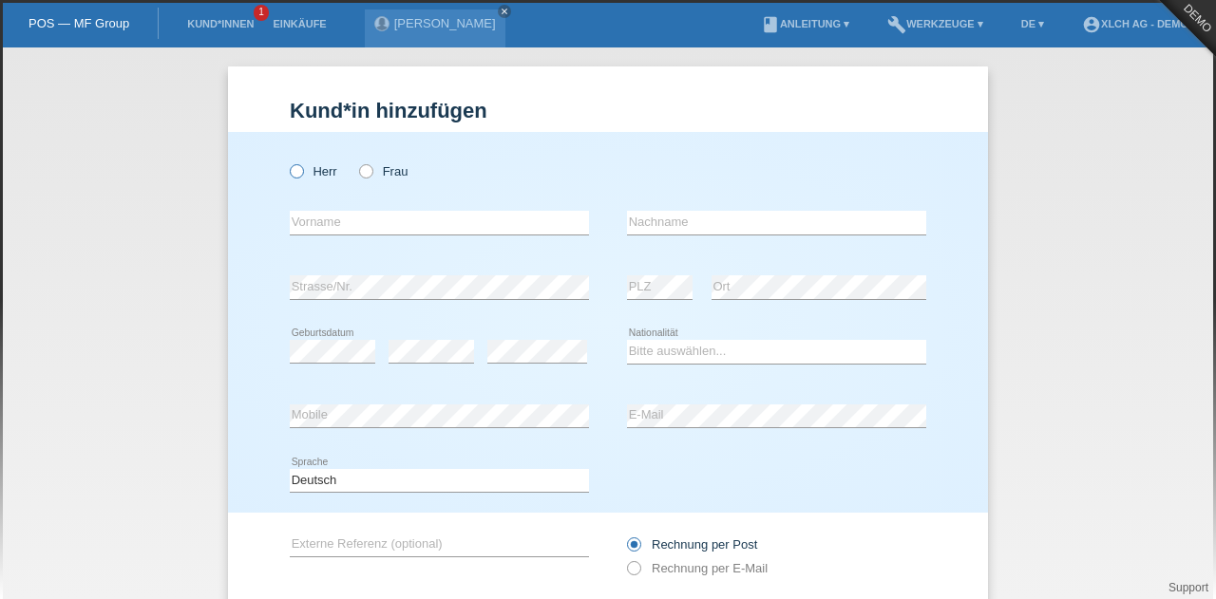
click at [287, 161] on icon at bounding box center [287, 161] width 0 height 0
click at [294, 171] on input "Herr" at bounding box center [296, 170] width 12 height 12
radio input "true"
click at [338, 220] on input "text" at bounding box center [439, 223] width 299 height 24
type input "[PERSON_NAME]"
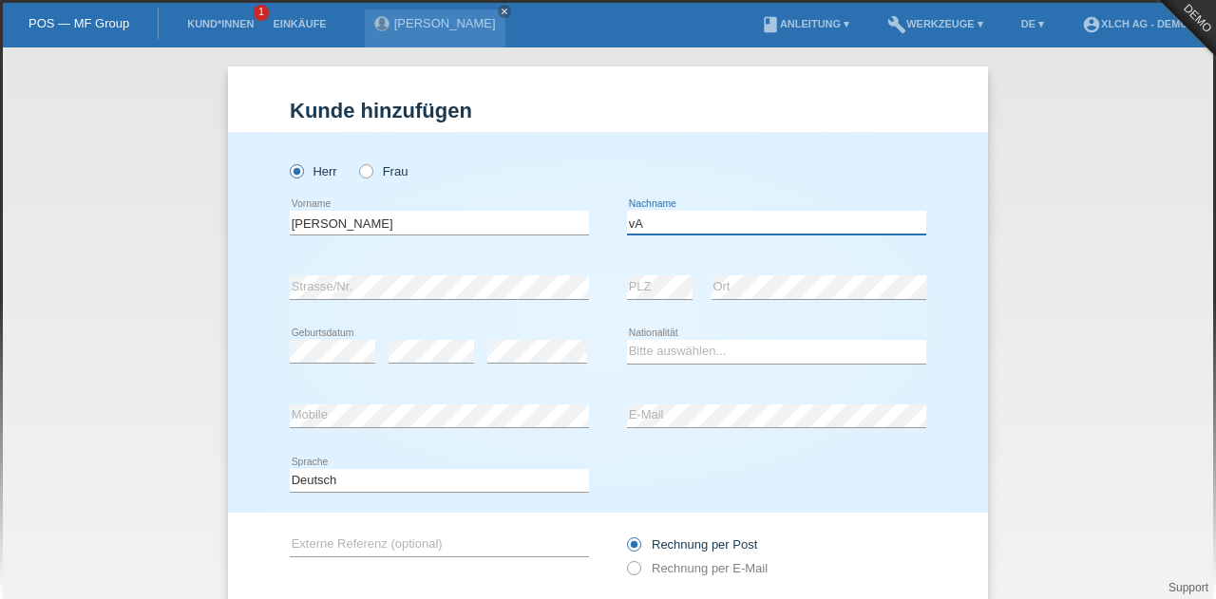
type input "v"
type input "[PERSON_NAME]"
click at [670, 346] on select "Bitte auswählen... [GEOGRAPHIC_DATA] [GEOGRAPHIC_DATA] [GEOGRAPHIC_DATA] [GEOGR…" at bounding box center [776, 351] width 299 height 23
select select "BE"
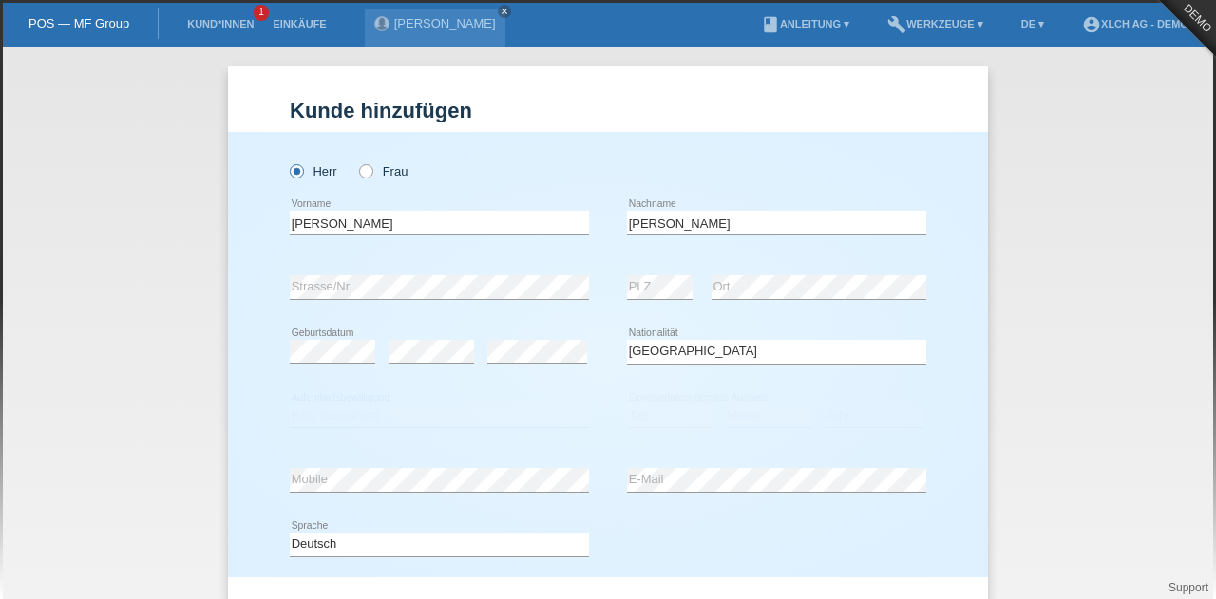
drag, startPoint x: 391, startPoint y: 403, endPoint x: 376, endPoint y: 407, distance: 15.7
click at [376, 407] on select "Bitte auswählen... C B B - Flüchtlingsstatus Andere" at bounding box center [439, 416] width 299 height 23
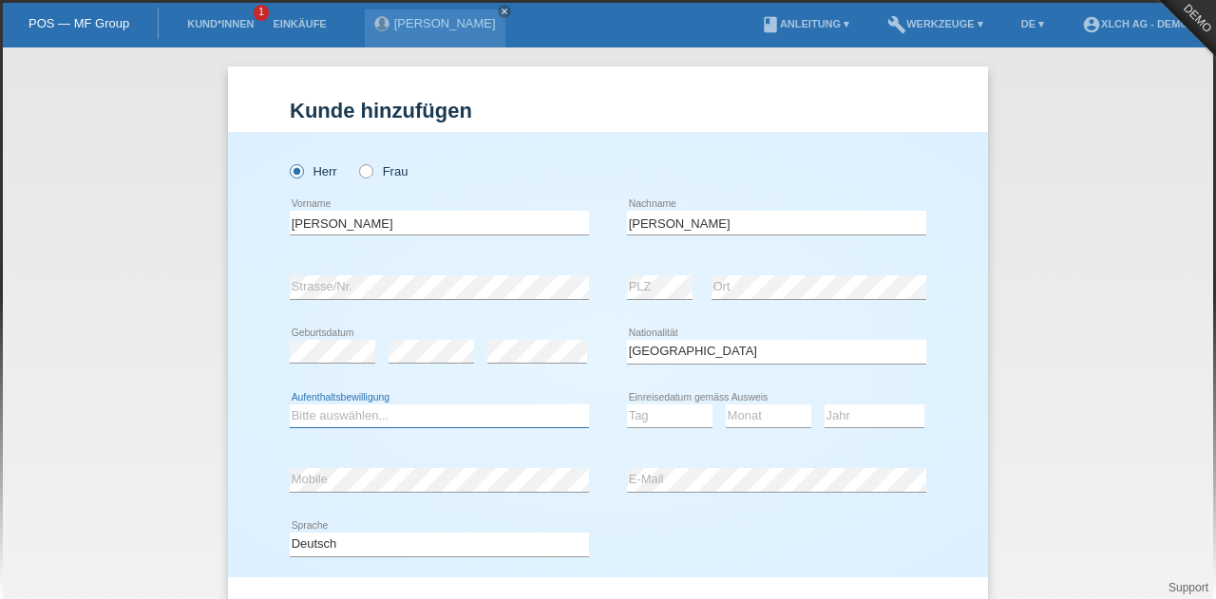
select select "C"
click at [290, 405] on select "Bitte auswählen... C B B - Flüchtlingsstatus Andere" at bounding box center [439, 416] width 299 height 23
click at [649, 414] on select "Tag 01 02 03 04 05 06 07 08 09 10 11" at bounding box center [669, 416] width 85 height 23
select select "01"
click at [627, 405] on select "Tag 01 02 03 04 05 06 07 08 09 10 11" at bounding box center [669, 416] width 85 height 23
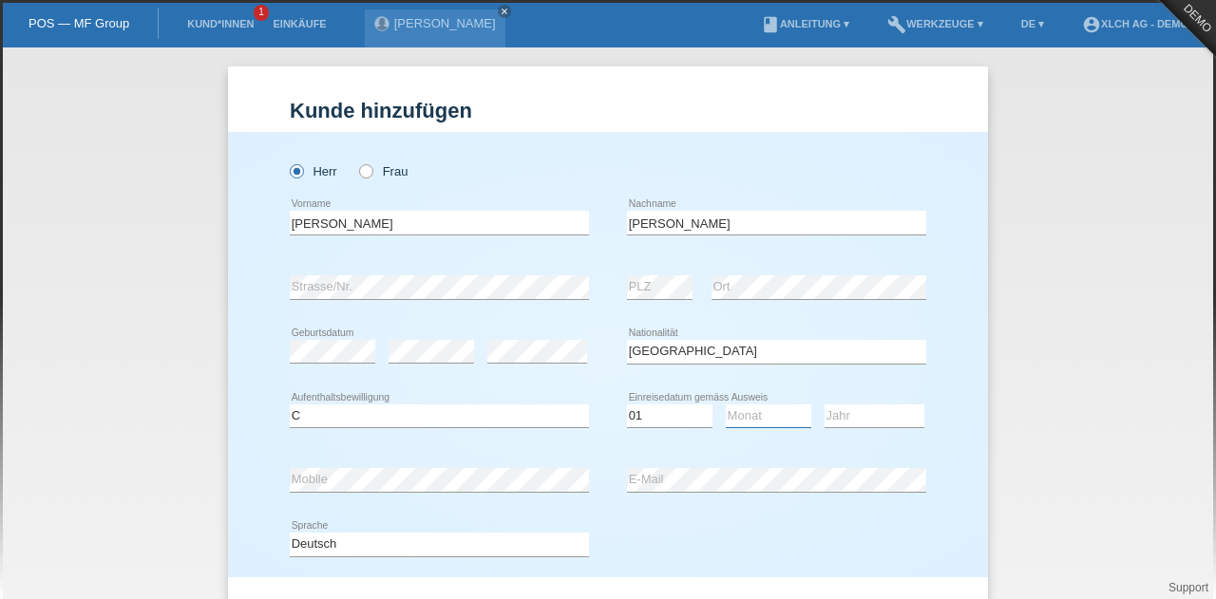
click at [757, 416] on select "Monat 01 02 03 04 05 06 07 08 09 10 11" at bounding box center [768, 416] width 85 height 23
select select "12"
click at [832, 419] on select "Jahr 2025 2024 2023 2022 2021 2020 2019 2018 2017 2016 2015 2014 2013 2012 2011…" at bounding box center [874, 416] width 100 height 23
select select "2000"
click at [654, 531] on div "Deutsch Français Italiano English error Sprache" at bounding box center [608, 545] width 636 height 65
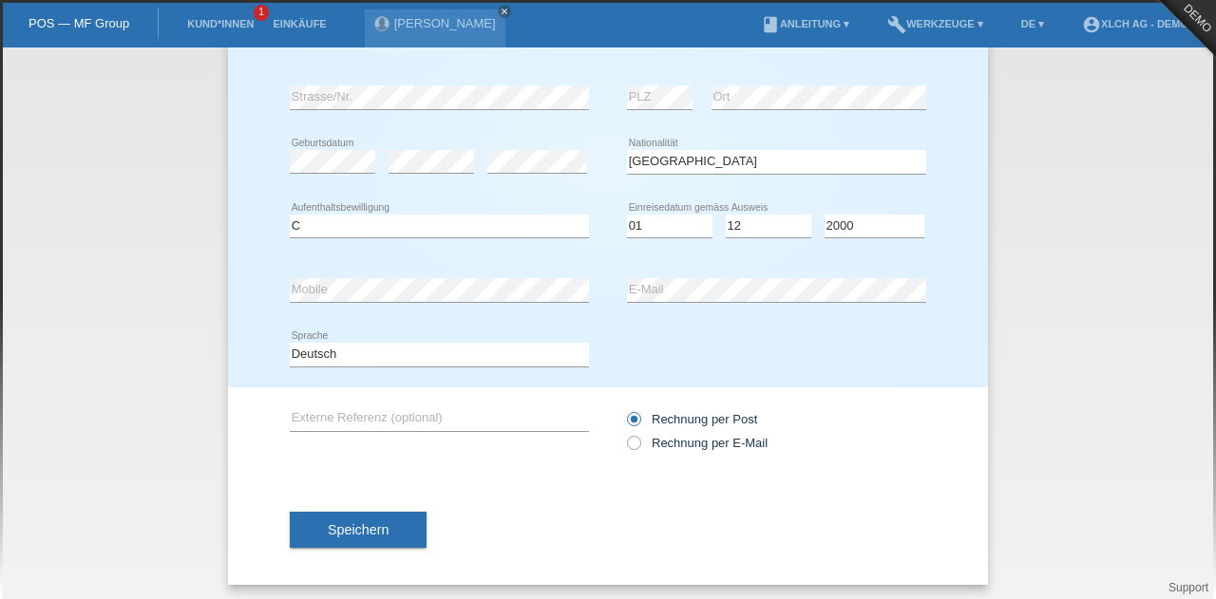
scroll to position [193, 0]
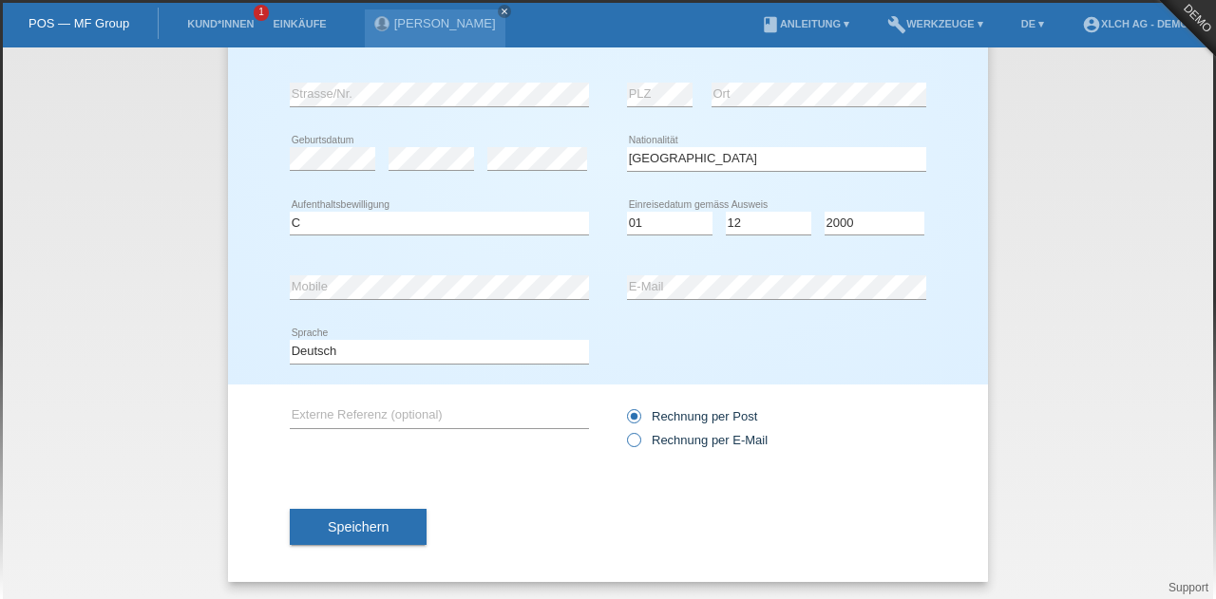
click at [624, 430] on icon at bounding box center [624, 430] width 0 height 0
click at [627, 435] on input "Rechnung per E-Mail" at bounding box center [633, 445] width 12 height 24
radio input "true"
click at [367, 525] on span "Speichern" at bounding box center [358, 527] width 61 height 15
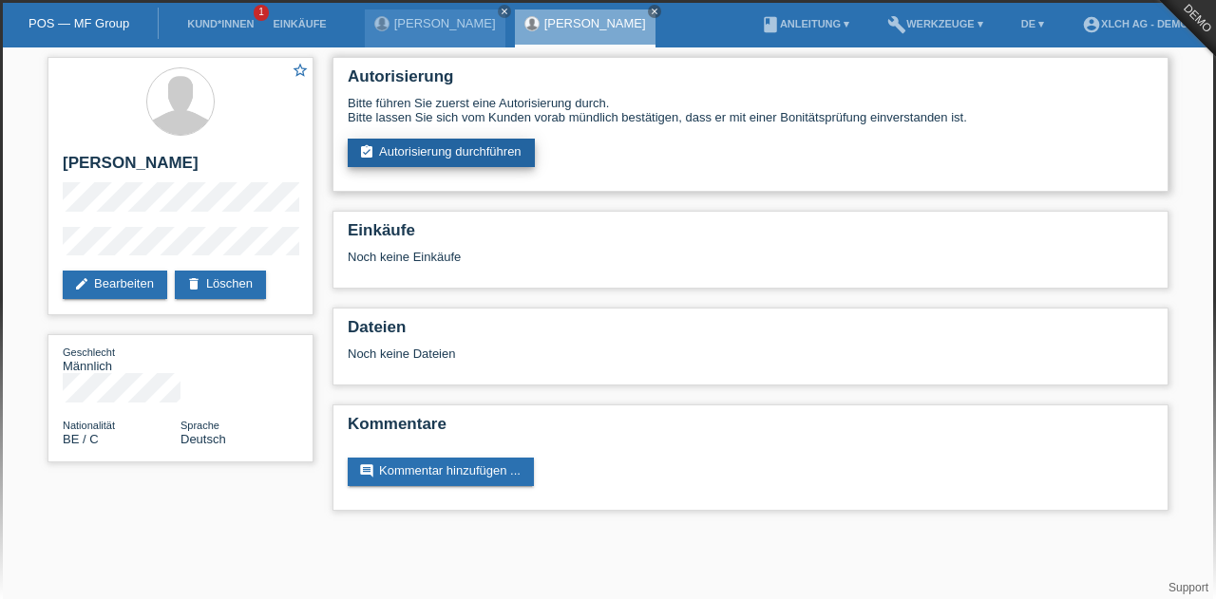
click at [463, 153] on link "assignment_turned_in Autorisierung durchführen" at bounding box center [441, 153] width 187 height 28
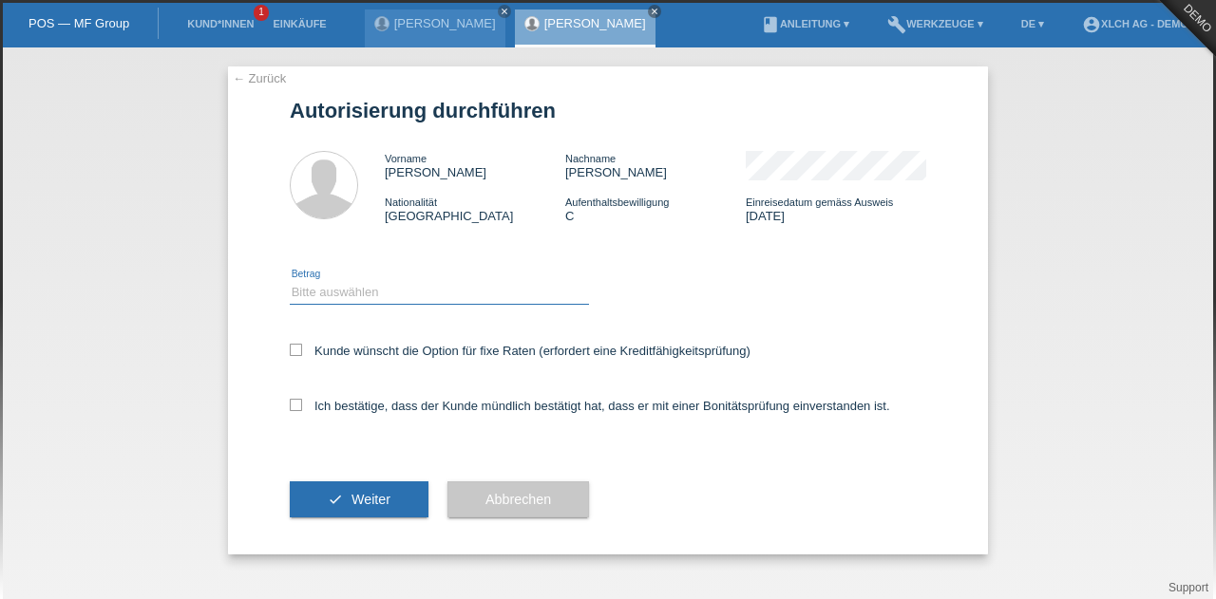
click at [396, 289] on select "Bitte auswählen CHF 1.00 - CHF 499.00 CHF 500.00 - CHF 1'999.00 CHF 2'000.00 - …" at bounding box center [439, 292] width 299 height 23
select select "3"
click at [290, 281] on select "Bitte auswählen CHF 1.00 - CHF 499.00 CHF 500.00 - CHF 1'999.00 CHF 2'000.00 - …" at bounding box center [439, 292] width 299 height 23
click at [294, 402] on icon at bounding box center [296, 405] width 12 height 12
click at [294, 402] on input "Ich bestätige, dass der Kunde mündlich bestätigt hat, dass er mit einer Bonität…" at bounding box center [296, 405] width 12 height 12
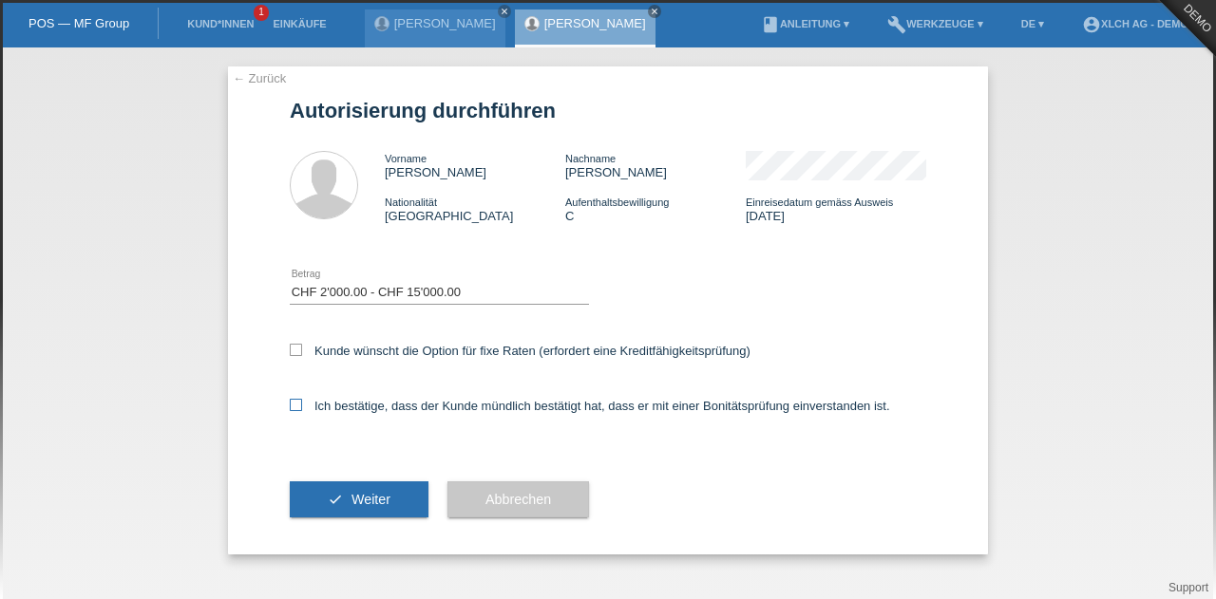
checkbox input "true"
click at [344, 493] on button "check Weiter" at bounding box center [359, 500] width 139 height 36
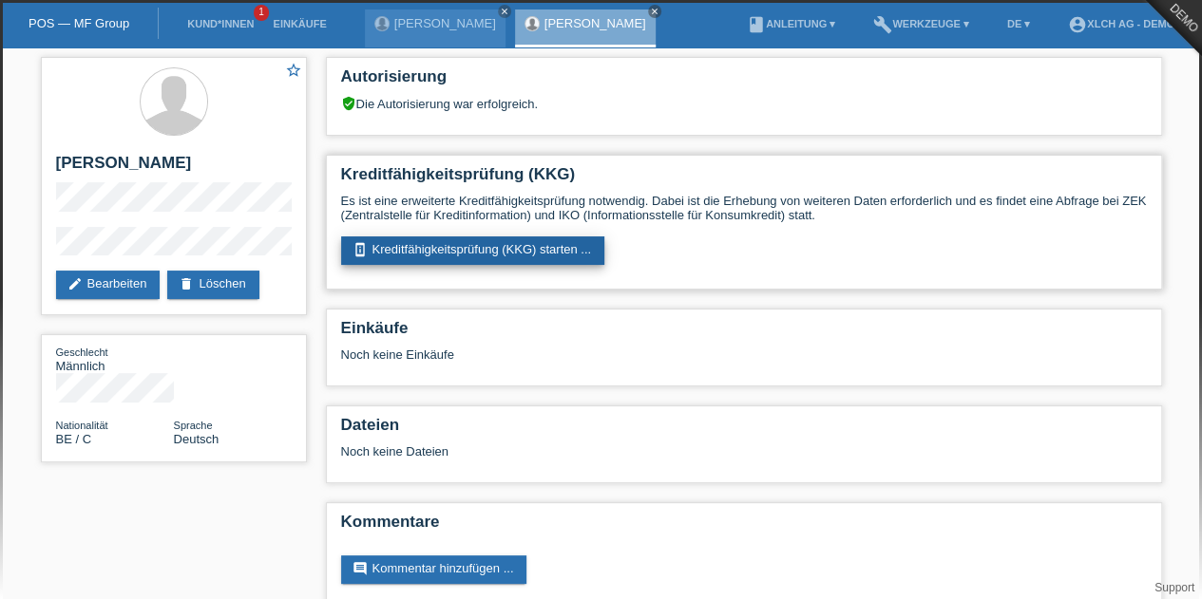
click at [487, 250] on link "perm_device_information Kreditfähigkeitsprüfung (KKG) starten ..." at bounding box center [473, 251] width 264 height 28
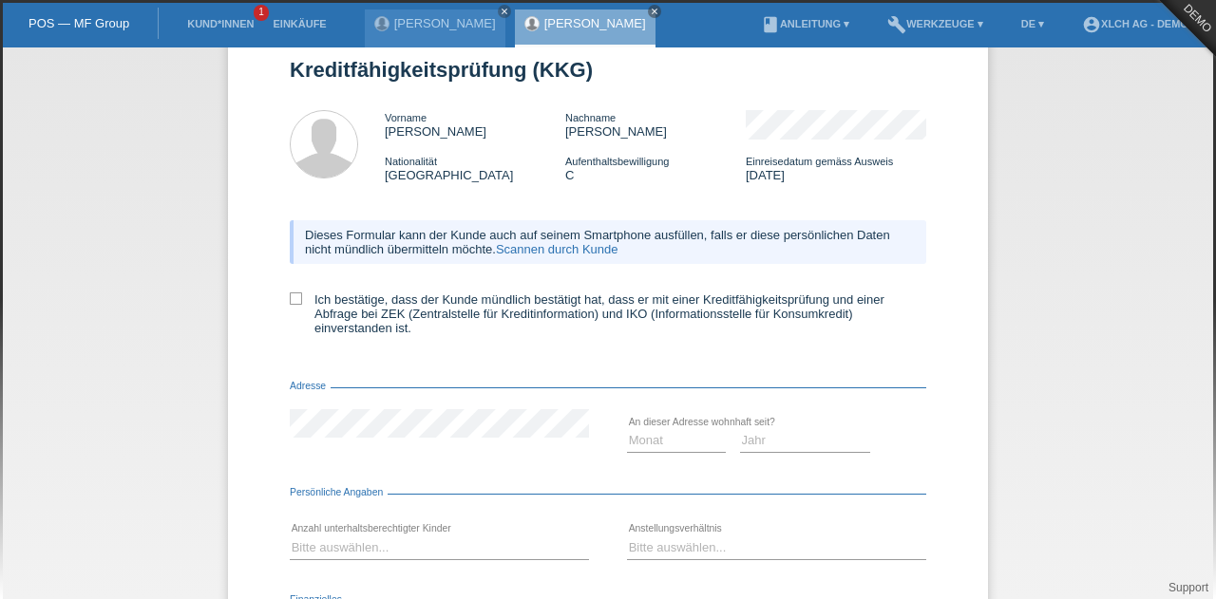
scroll to position [76, 0]
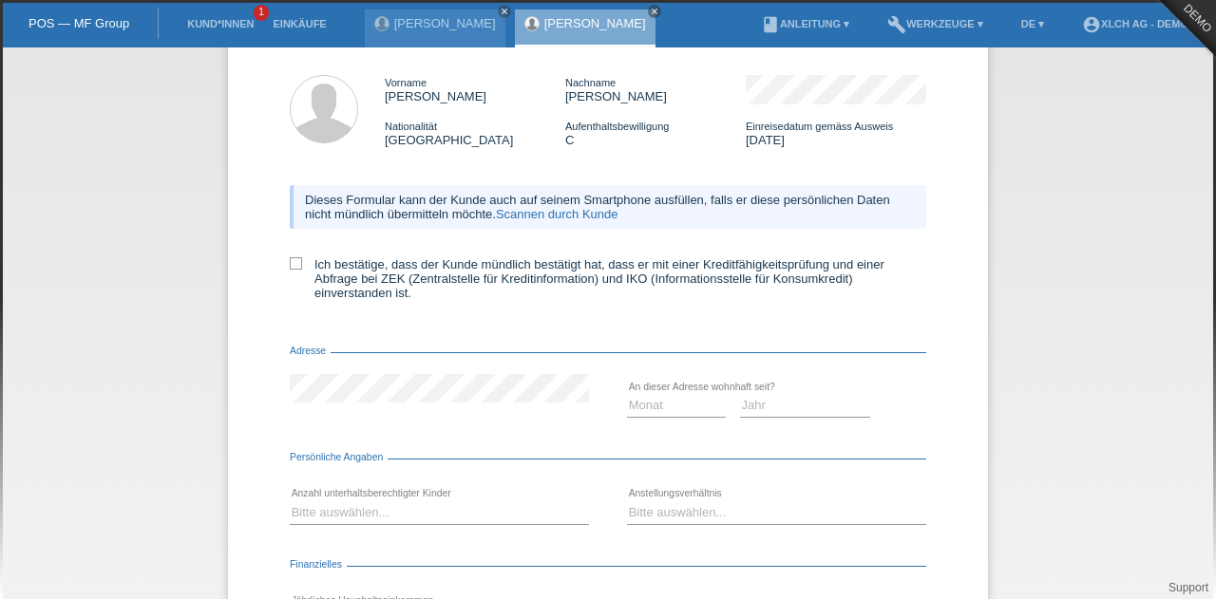
click at [536, 216] on link "Scannen durch Kunde" at bounding box center [557, 214] width 123 height 14
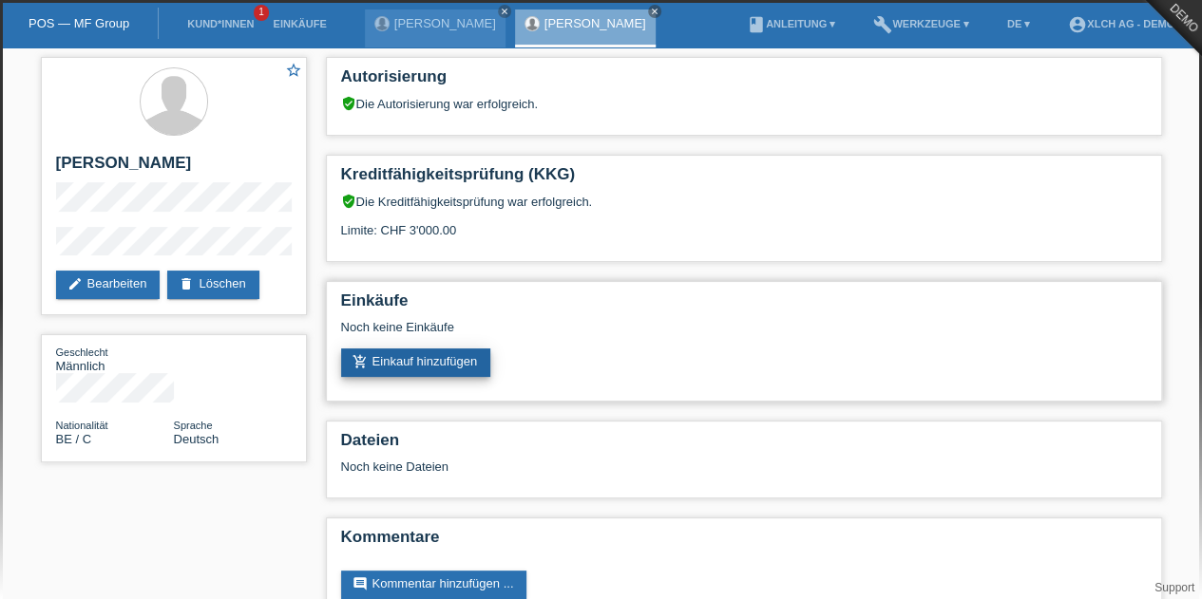
click at [443, 371] on link "add_shopping_cart Einkauf hinzufügen" at bounding box center [416, 363] width 150 height 28
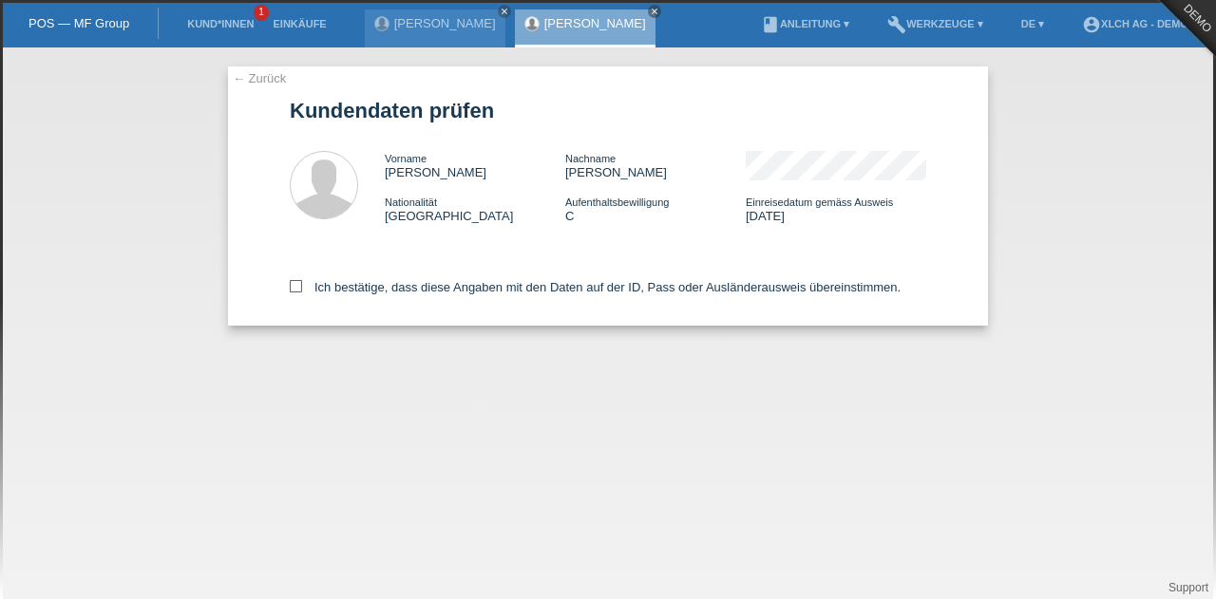
click at [294, 286] on icon at bounding box center [296, 286] width 12 height 12
click at [294, 286] on input "Ich bestätige, dass diese Angaben mit den Daten auf der ID, Pass oder Ausländer…" at bounding box center [296, 286] width 12 height 12
checkbox input "true"
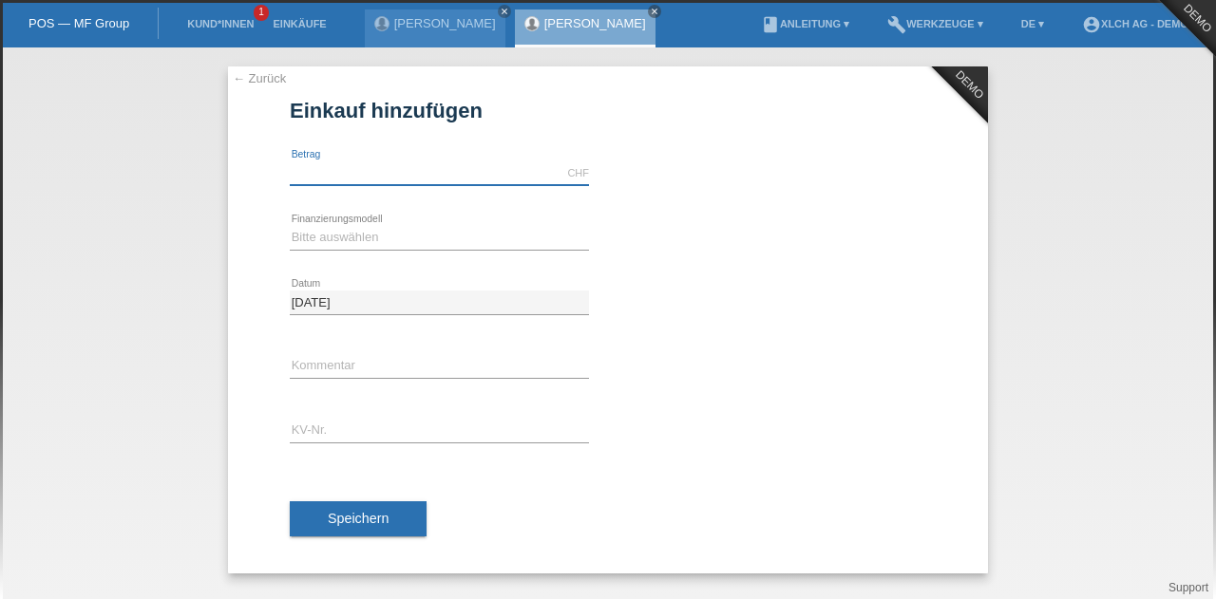
click at [312, 175] on input "text" at bounding box center [439, 173] width 299 height 24
type input "2500.00"
click at [348, 246] on select "Bitte auswählen Kauf auf Rechnung mit Teilzahlungsoption Fixe Raten - Zinsübern…" at bounding box center [439, 237] width 299 height 23
select select "108"
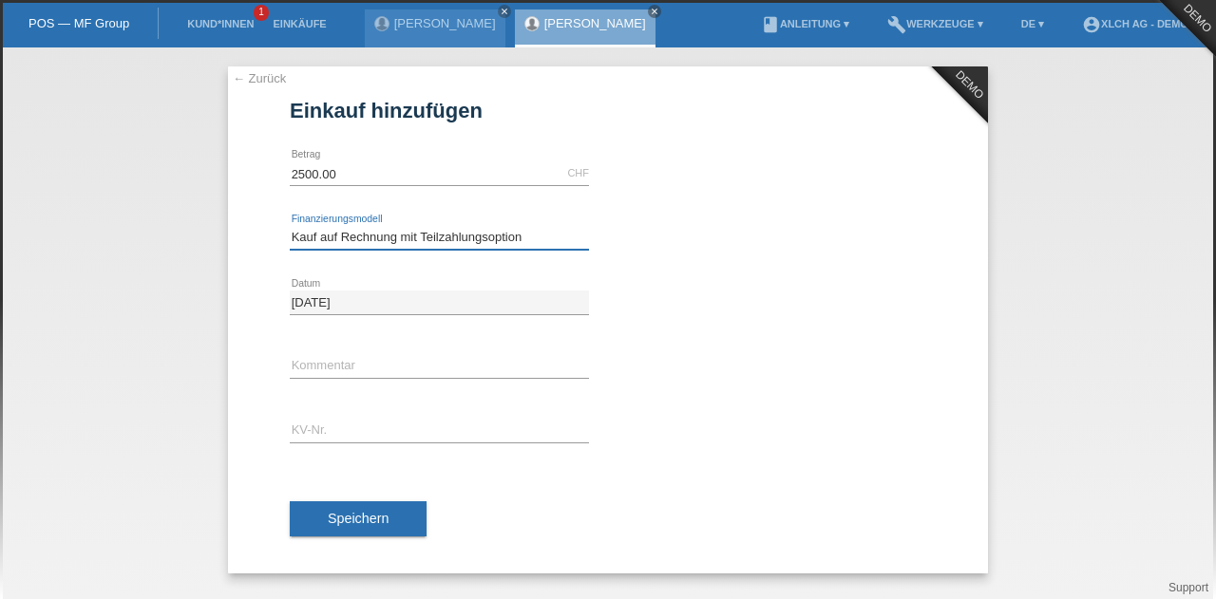
click at [290, 226] on select "Bitte auswählen Kauf auf Rechnung mit Teilzahlungsoption Fixe Raten - Zinsübern…" at bounding box center [439, 237] width 299 height 23
click at [380, 429] on input "text" at bounding box center [439, 432] width 299 height 24
type input "test"
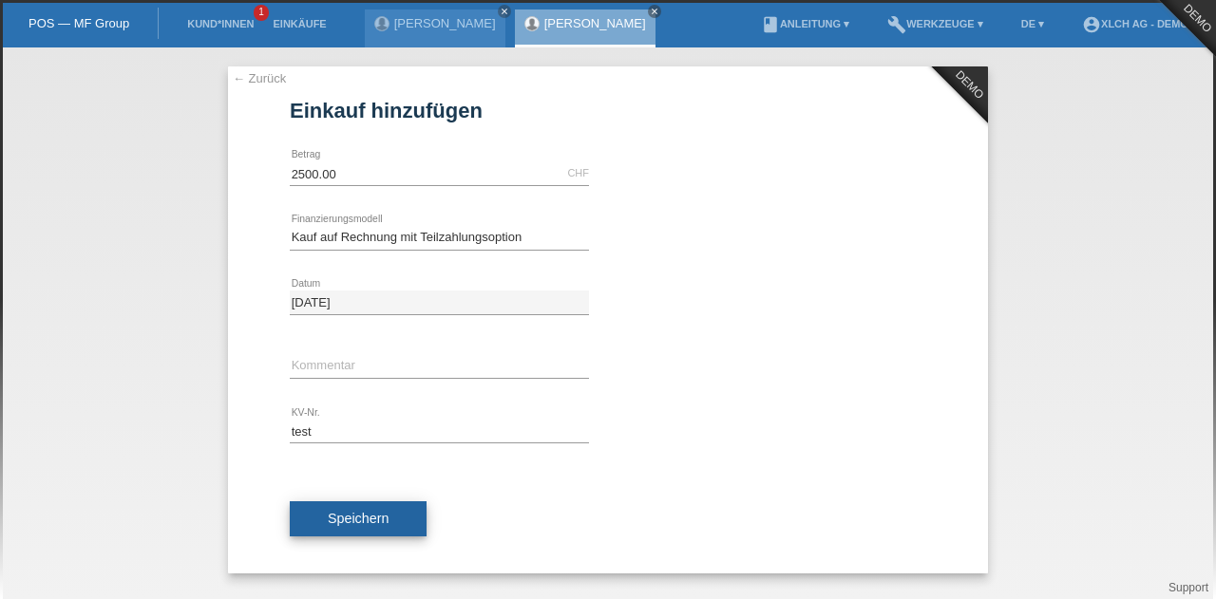
click at [360, 527] on button "Speichern" at bounding box center [358, 520] width 137 height 36
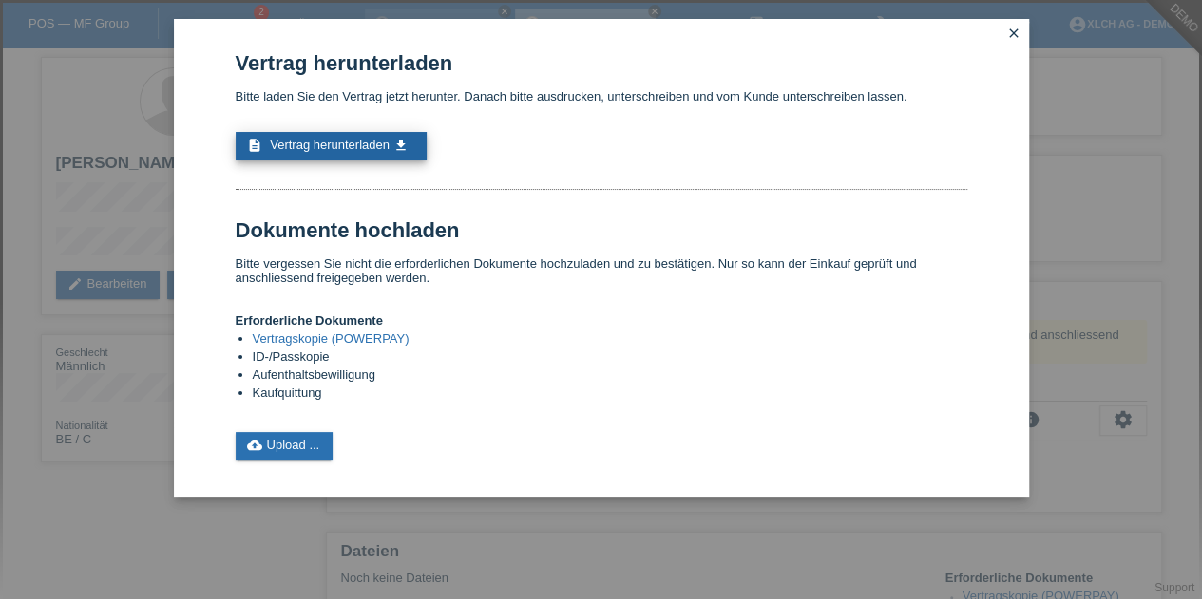
click at [338, 142] on span "Vertrag herunterladen" at bounding box center [330, 145] width 120 height 14
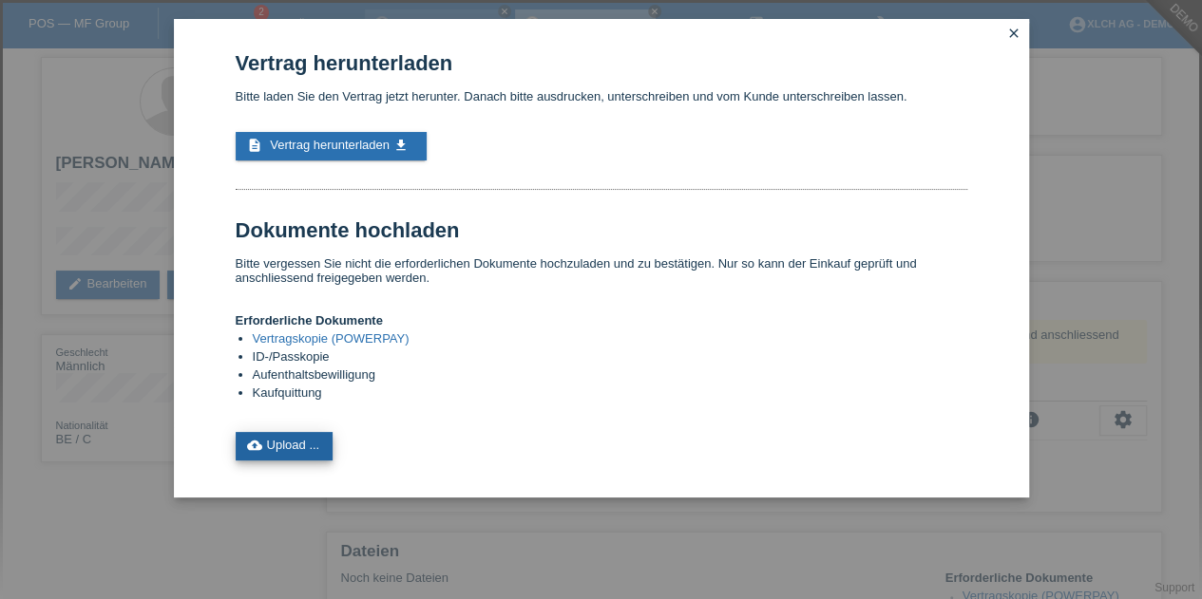
click at [258, 445] on icon "cloud_upload" at bounding box center [254, 445] width 15 height 15
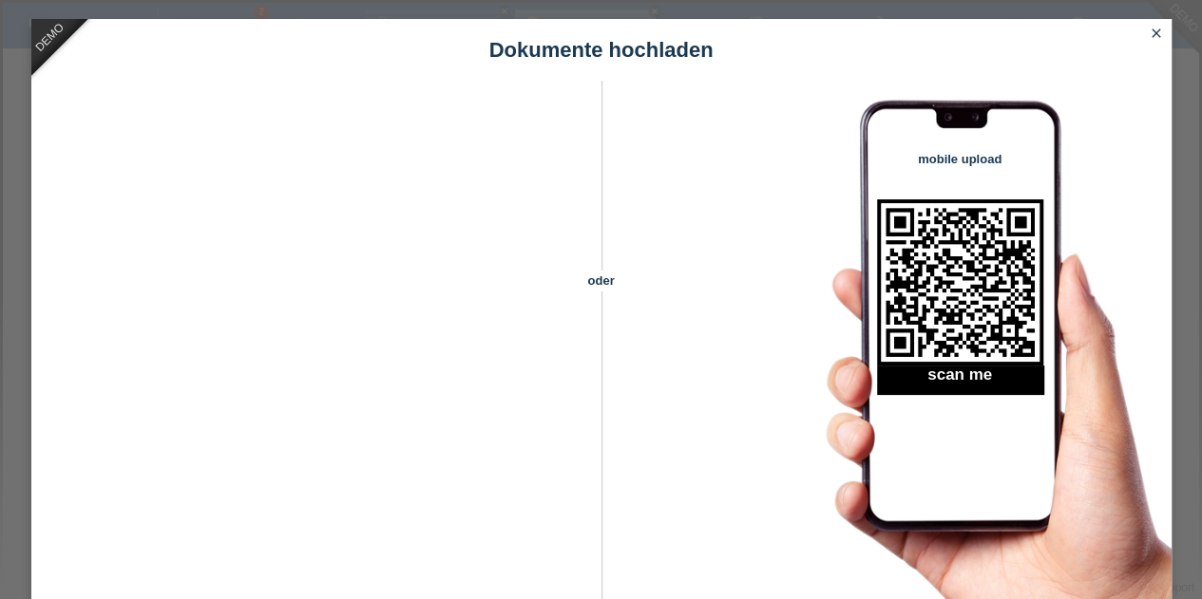
click at [1159, 39] on icon "close" at bounding box center [1155, 33] width 15 height 15
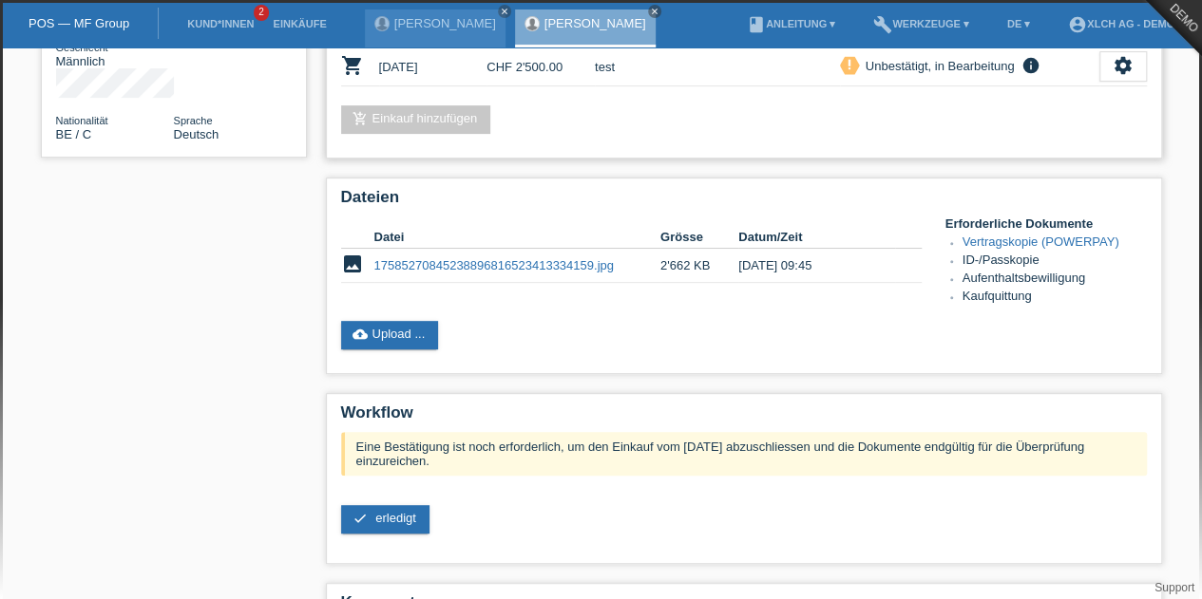
scroll to position [309, 0]
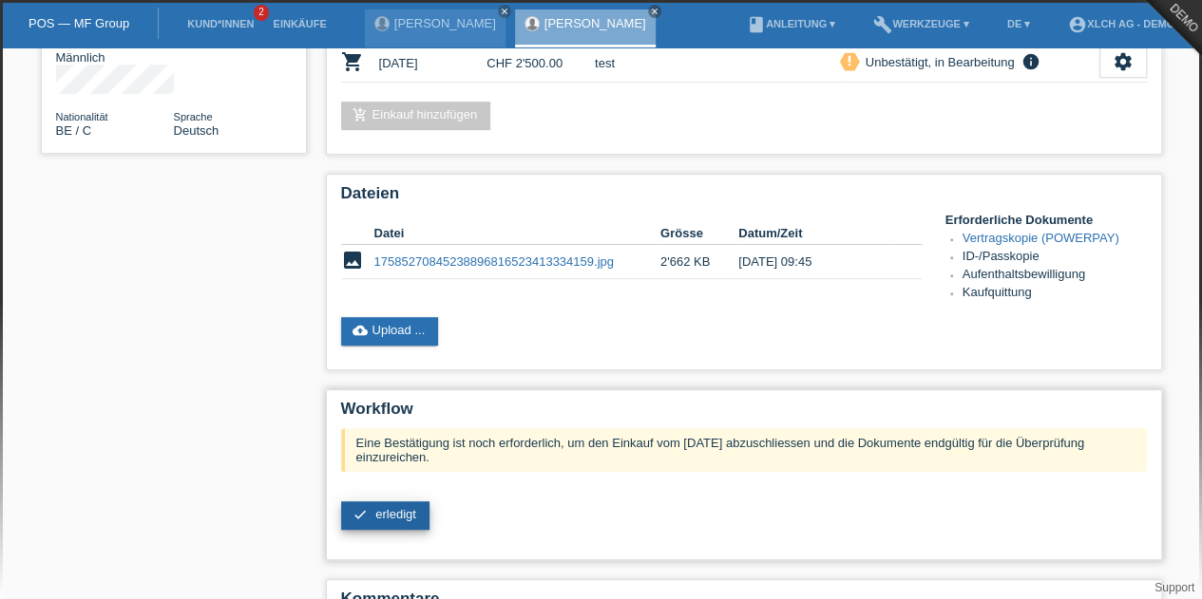
click at [366, 516] on icon "check" at bounding box center [359, 514] width 15 height 15
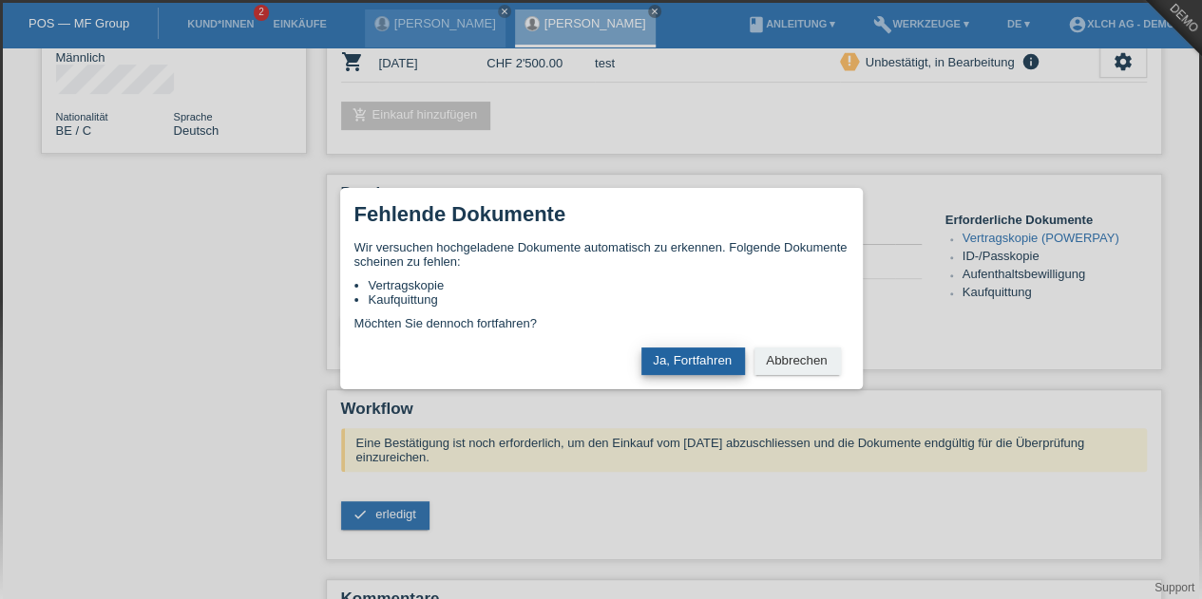
click at [691, 356] on button "Ja, Fortfahren" at bounding box center [693, 362] width 104 height 28
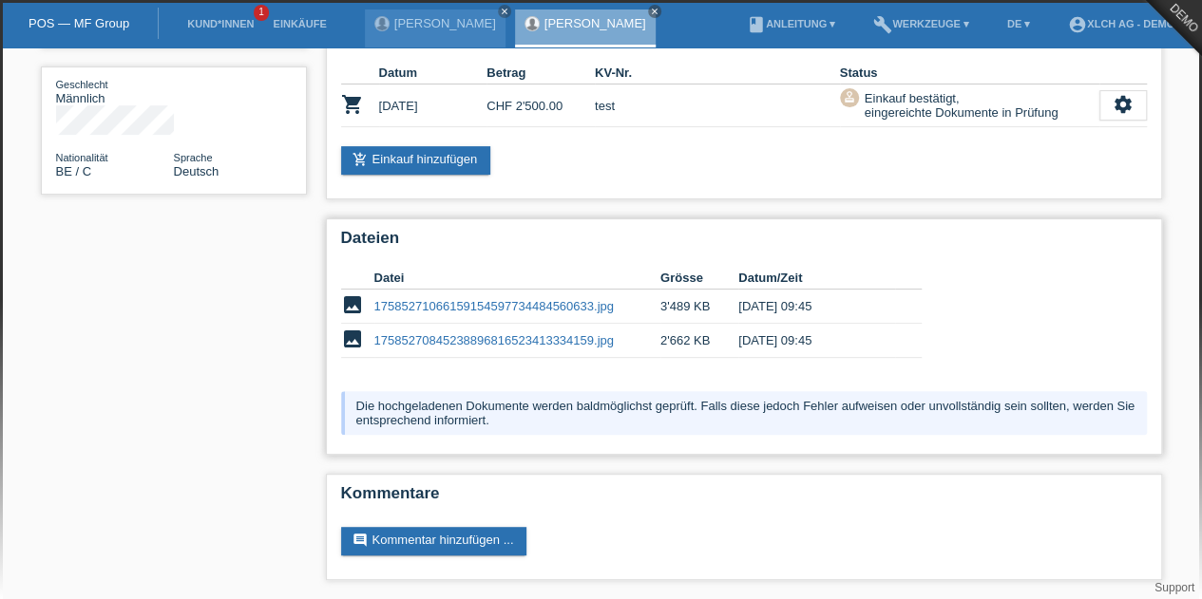
scroll to position [260, 0]
